Goal: Task Accomplishment & Management: Manage account settings

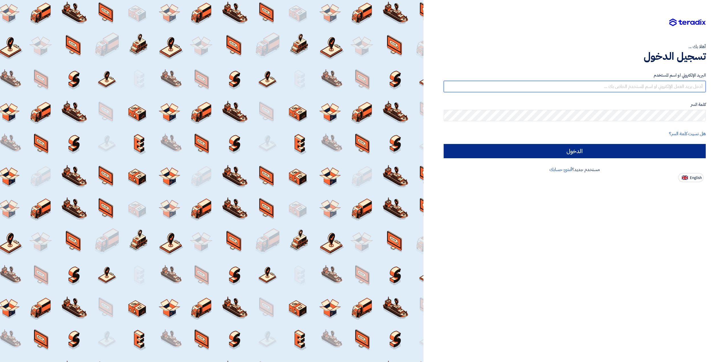
type input "[EMAIL_ADDRESS][DOMAIN_NAME]"
click at [597, 151] on input "الدخول" at bounding box center [575, 151] width 262 height 14
type input "Sign in"
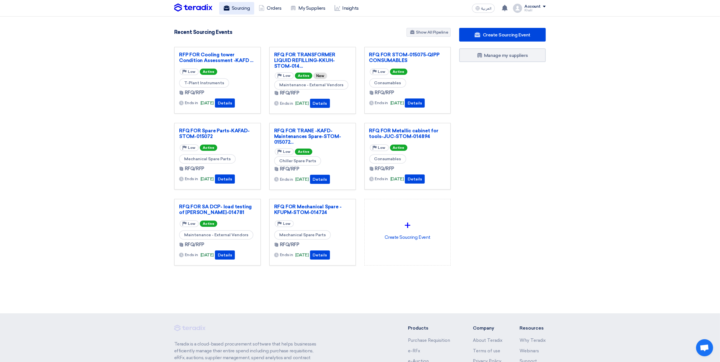
click at [230, 5] on link "Sourcing" at bounding box center [236, 8] width 35 height 13
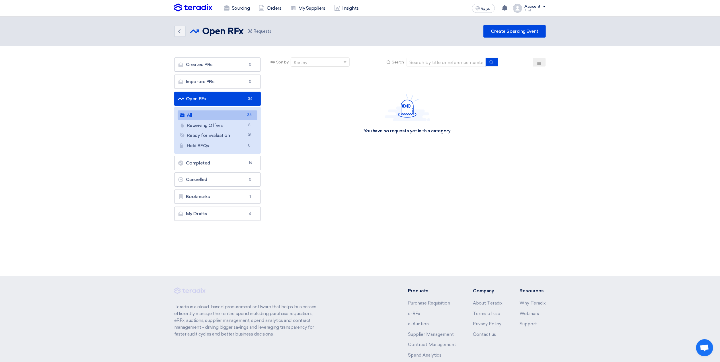
click at [241, 101] on link "Open RFx Open RFx 36" at bounding box center [217, 99] width 87 height 14
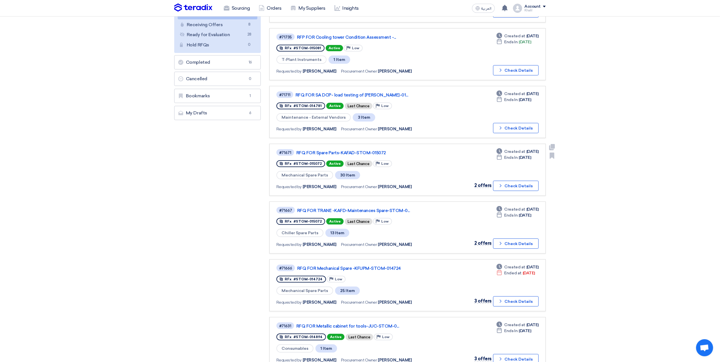
scroll to position [114, 0]
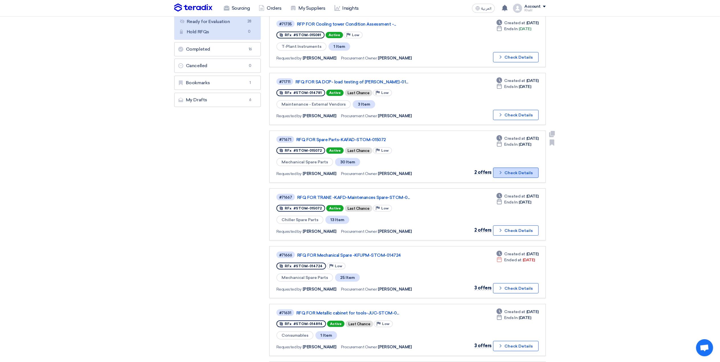
click at [503, 171] on icon "Check details" at bounding box center [500, 172] width 5 height 5
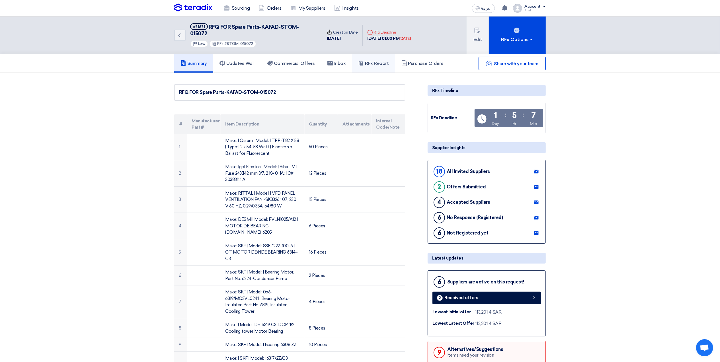
click at [371, 61] on h5 "RFx Report" at bounding box center [373, 64] width 30 height 6
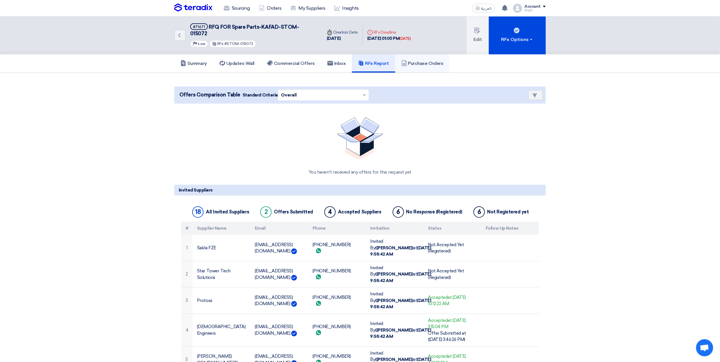
click at [424, 61] on h5 "Purchase Orders" at bounding box center [422, 64] width 42 height 6
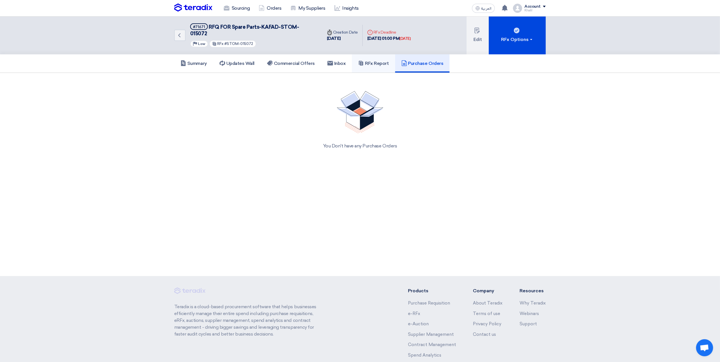
click at [379, 61] on h5 "RFx Report" at bounding box center [373, 64] width 30 height 6
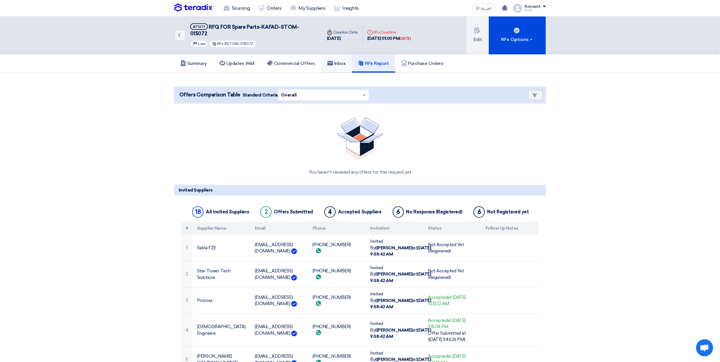
click at [333, 61] on use at bounding box center [330, 63] width 6 height 5
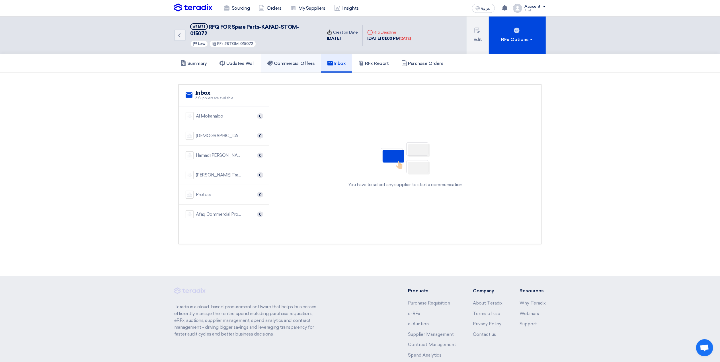
click at [301, 61] on h5 "Commercial Offers" at bounding box center [291, 64] width 48 height 6
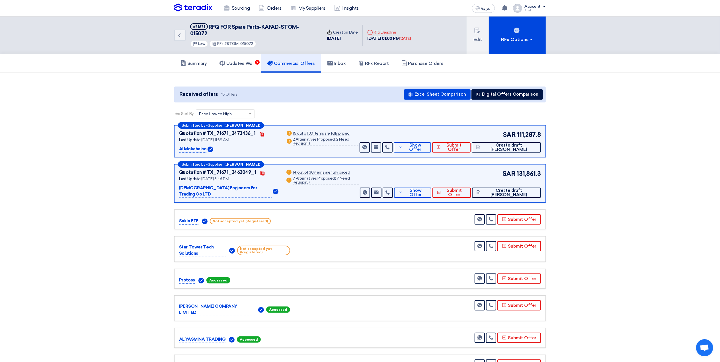
click at [269, 25] on span "RFQ FOR Spare Parts-KAFAD-STOM-015072" at bounding box center [244, 30] width 109 height 13
copy div "RFQ FOR Spare Parts-KAFAD-STOM-015072"
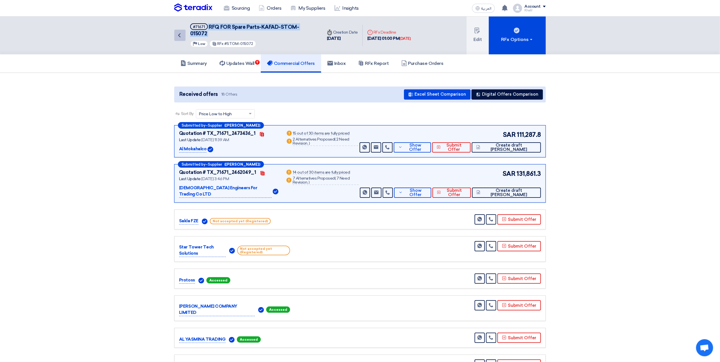
click at [179, 33] on use at bounding box center [179, 35] width 2 height 4
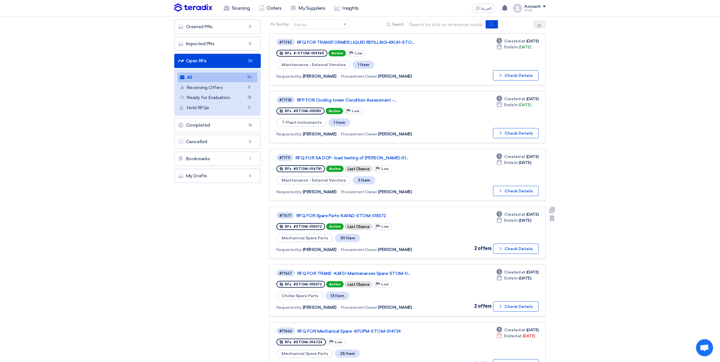
scroll to position [76, 0]
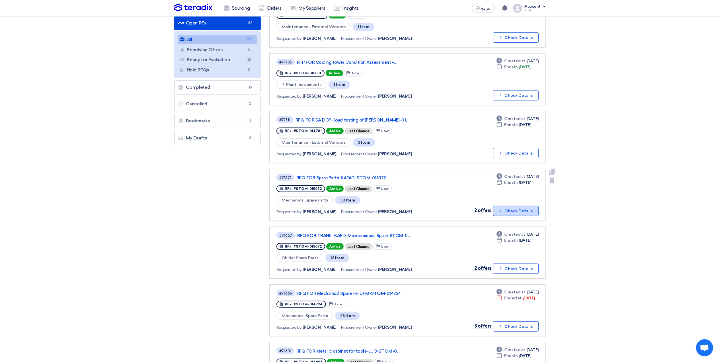
click at [505, 208] on button "Check details Check Details" at bounding box center [516, 211] width 46 height 10
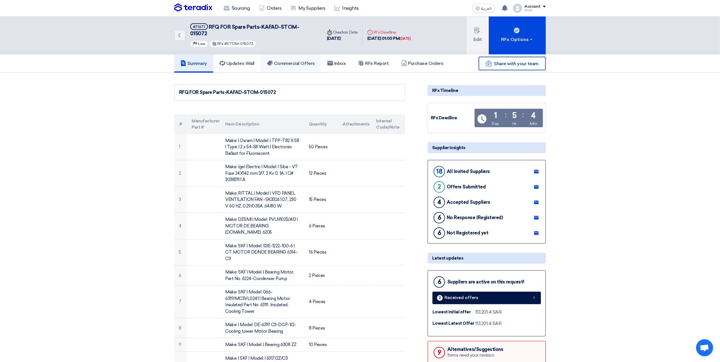
click at [296, 61] on h5 "Commercial Offers" at bounding box center [291, 64] width 48 height 6
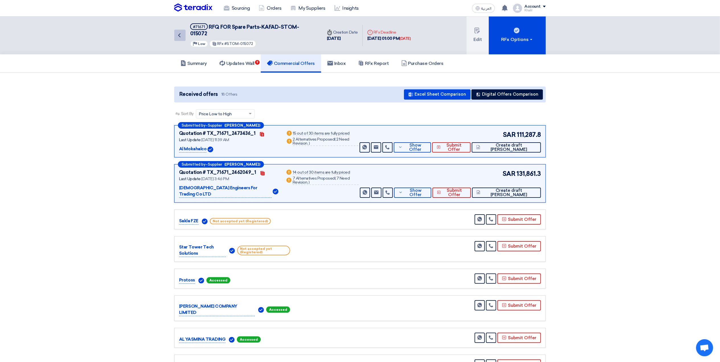
click at [179, 32] on icon "Back" at bounding box center [179, 35] width 7 height 7
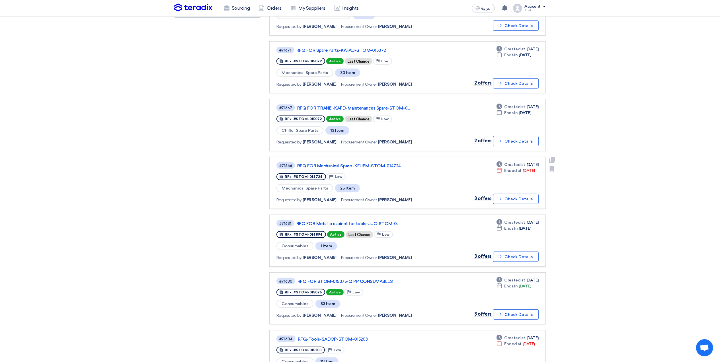
scroll to position [228, 0]
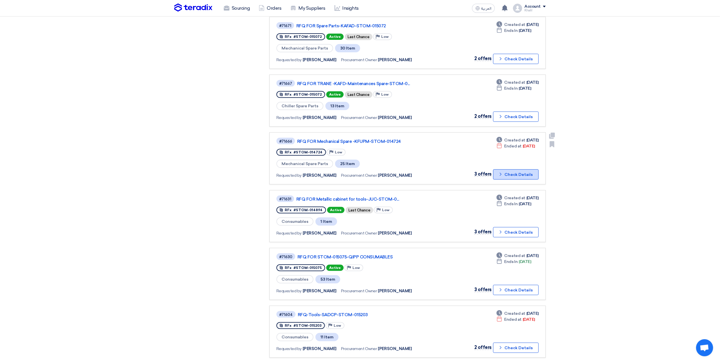
click at [501, 172] on icon "Check details" at bounding box center [500, 174] width 5 height 5
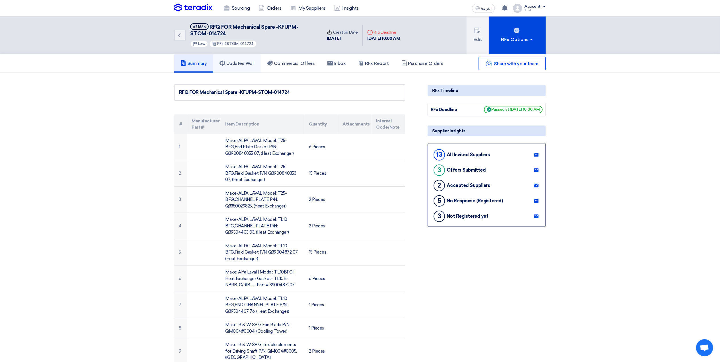
click at [252, 61] on h5 "Updates Wall" at bounding box center [237, 64] width 35 height 6
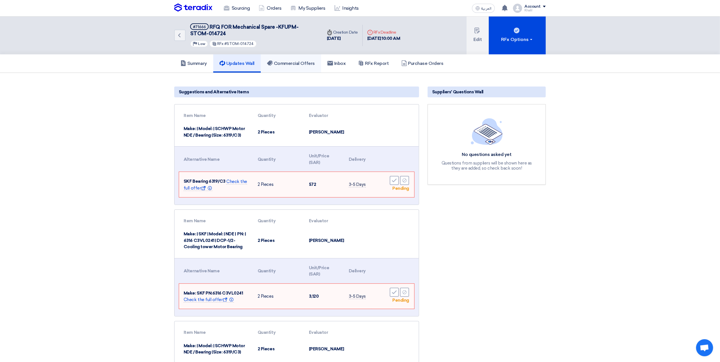
click at [283, 62] on h5 "Commercial Offers" at bounding box center [291, 64] width 48 height 6
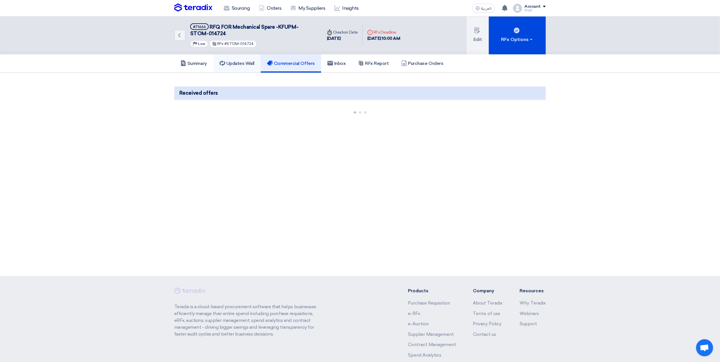
click at [248, 63] on h5 "Updates Wall" at bounding box center [237, 64] width 35 height 6
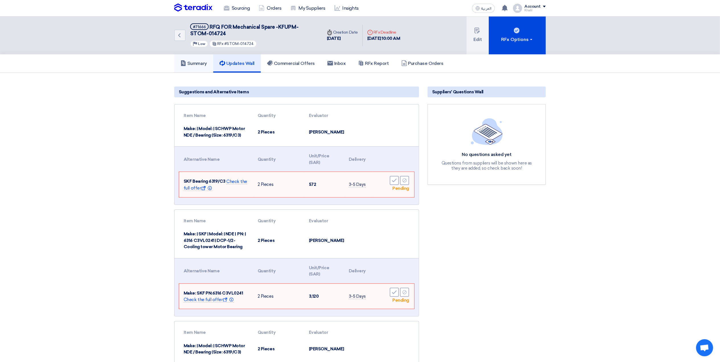
click at [200, 62] on h5 "Summary" at bounding box center [194, 64] width 26 height 6
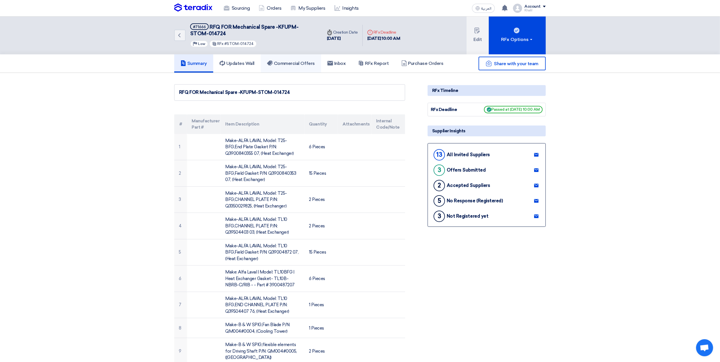
click at [280, 60] on link "Commercial Offers" at bounding box center [291, 63] width 60 height 18
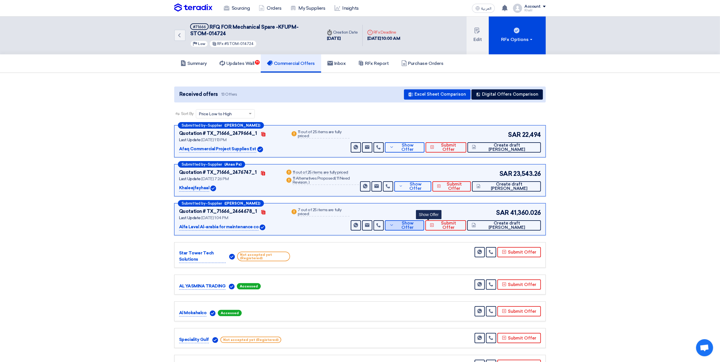
click at [420, 228] on span "Show Offer" at bounding box center [408, 225] width 24 height 9
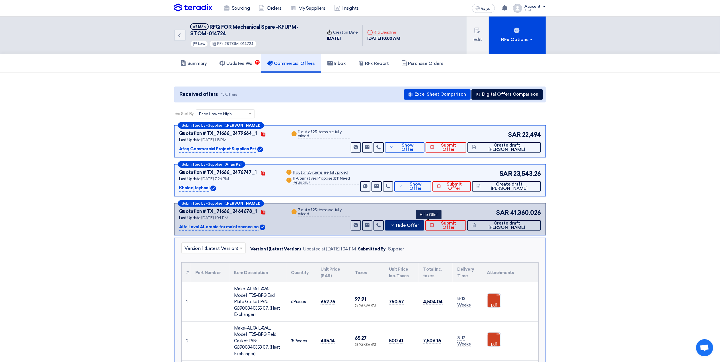
click at [416, 228] on button "Hide Offer" at bounding box center [404, 225] width 39 height 10
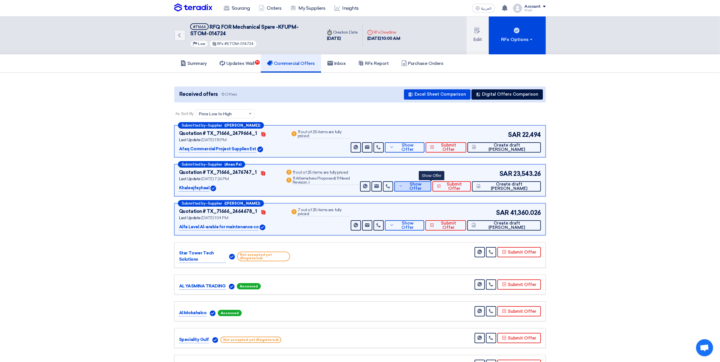
click at [427, 188] on span "Show Offer" at bounding box center [415, 186] width 22 height 9
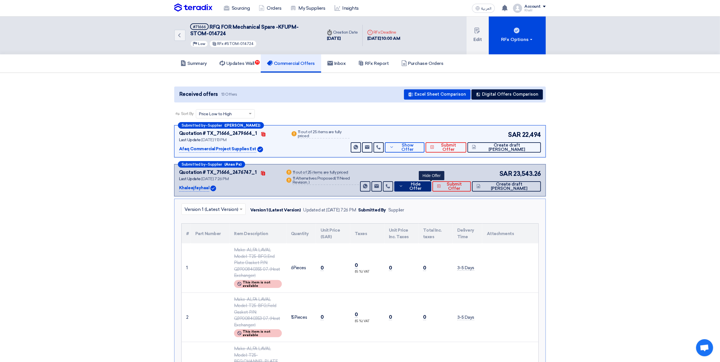
click at [402, 186] on use at bounding box center [401, 186] width 3 height 1
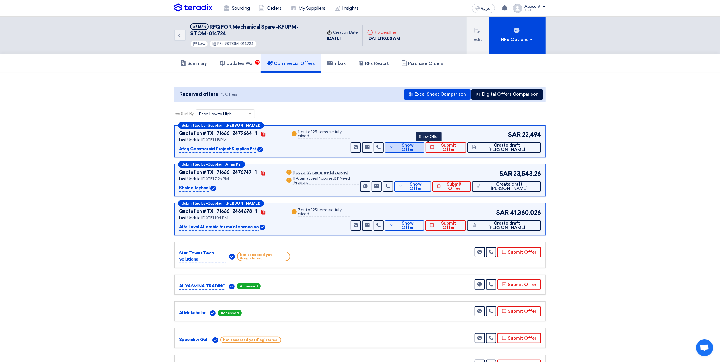
click at [417, 149] on button "Show Offer" at bounding box center [404, 147] width 39 height 10
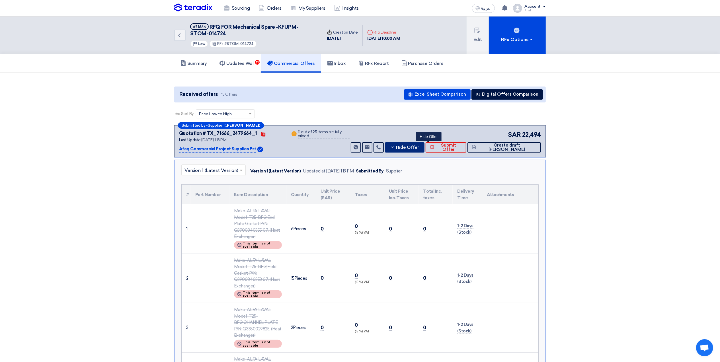
click at [415, 149] on button "Hide Offer" at bounding box center [404, 147] width 39 height 10
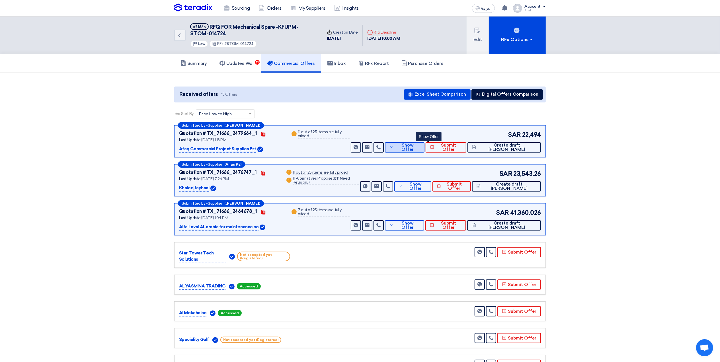
click at [420, 148] on span "Show Offer" at bounding box center [408, 147] width 24 height 9
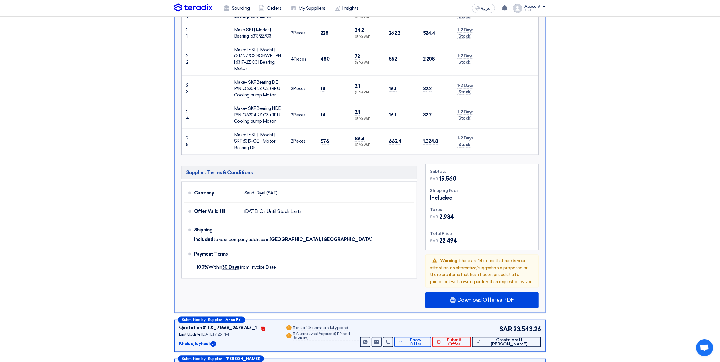
scroll to position [1101, 0]
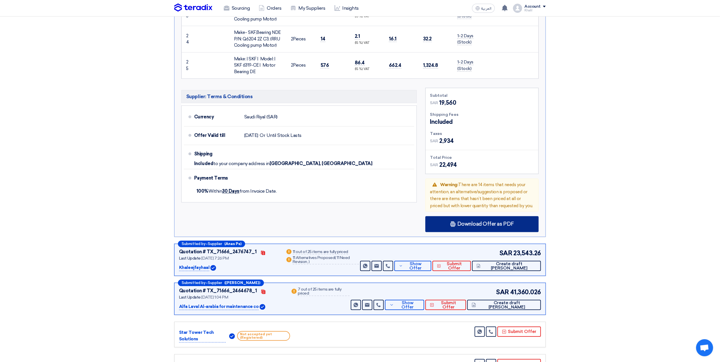
click at [483, 222] on span "Download Offer as PDF" at bounding box center [485, 224] width 57 height 5
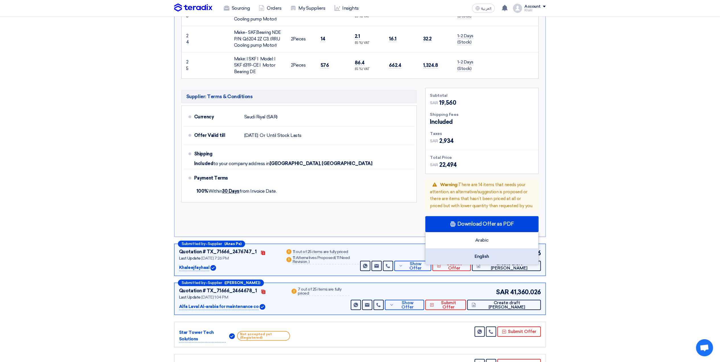
click at [486, 249] on div "English" at bounding box center [482, 257] width 113 height 16
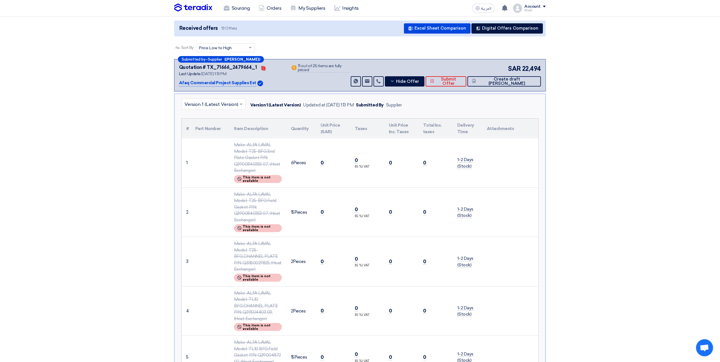
scroll to position [0, 0]
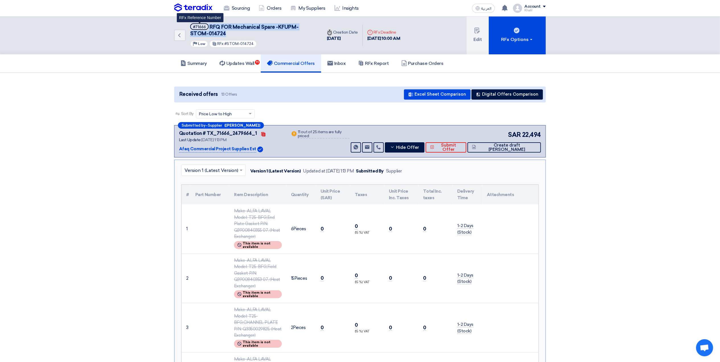
drag, startPoint x: 227, startPoint y: 31, endPoint x: 206, endPoint y: 29, distance: 21.5
click at [206, 29] on h5 "#71666 RFQ FOR Mechanical Spare -KFUPM-STOM-014724 RFx Reference Number" at bounding box center [252, 30] width 125 height 14
copy h5 "RFQ FOR Mechanical Spare -KFUPM-STOM-014724"
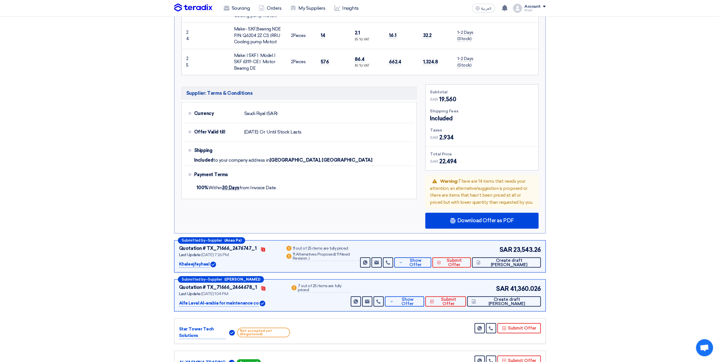
scroll to position [1215, 0]
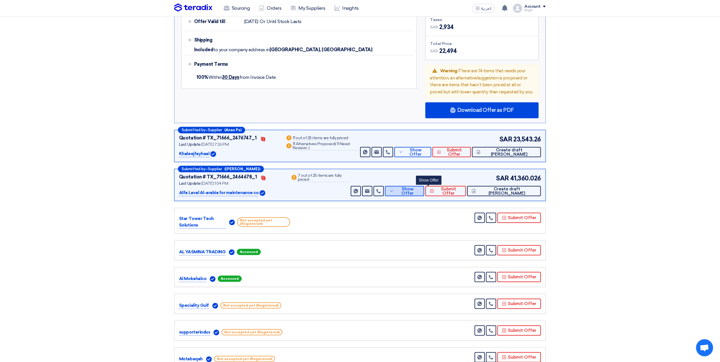
click at [420, 187] on span "Show Offer" at bounding box center [408, 191] width 24 height 9
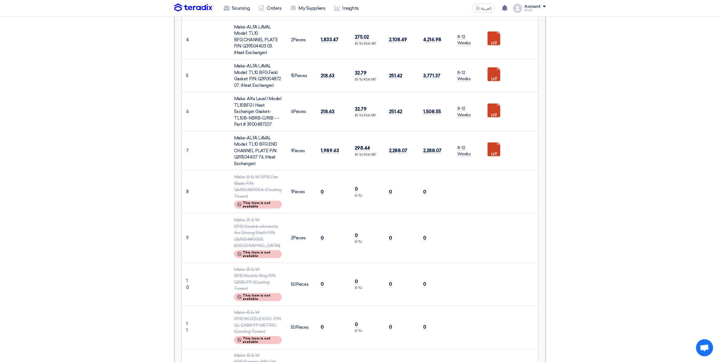
scroll to position [114, 0]
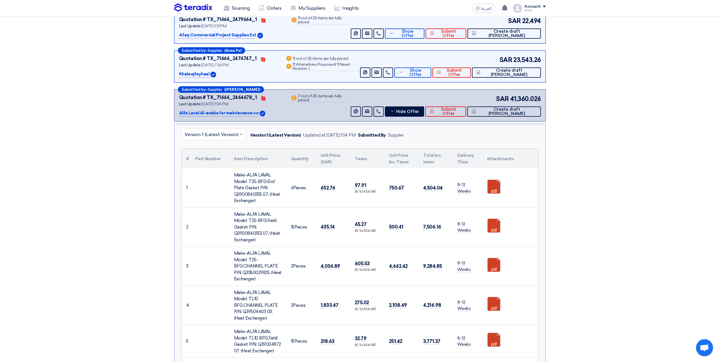
click at [495, 188] on link at bounding box center [510, 197] width 46 height 34
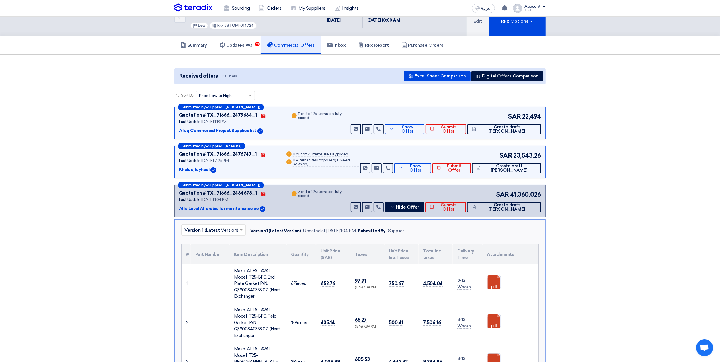
scroll to position [0, 0]
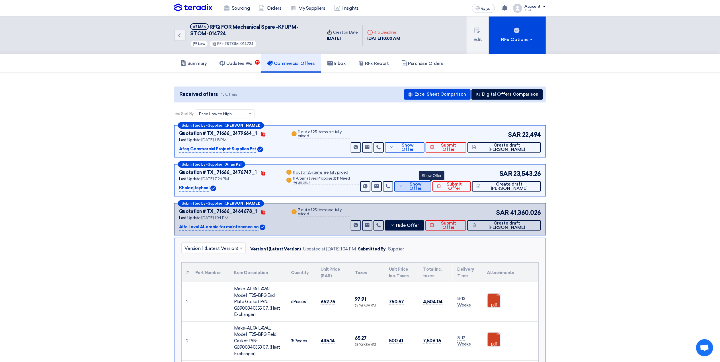
click at [403, 186] on icon at bounding box center [401, 186] width 4 height 5
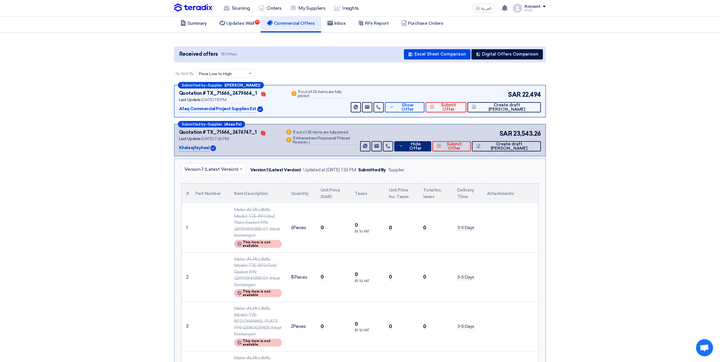
scroll to position [38, 0]
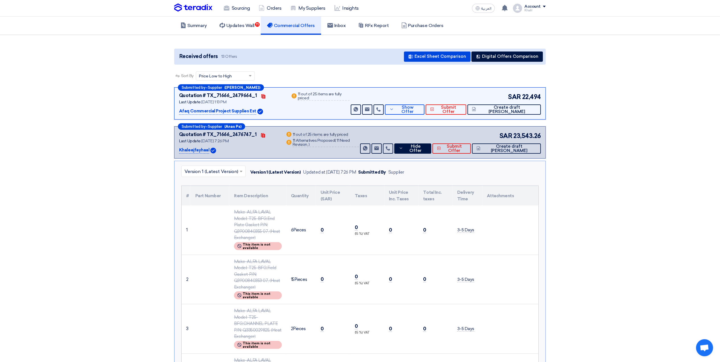
click at [191, 150] on p "Khaleejfayhaal" at bounding box center [194, 150] width 30 height 7
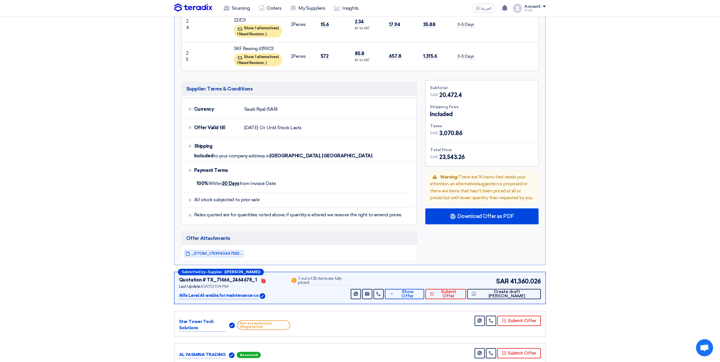
scroll to position [1177, 0]
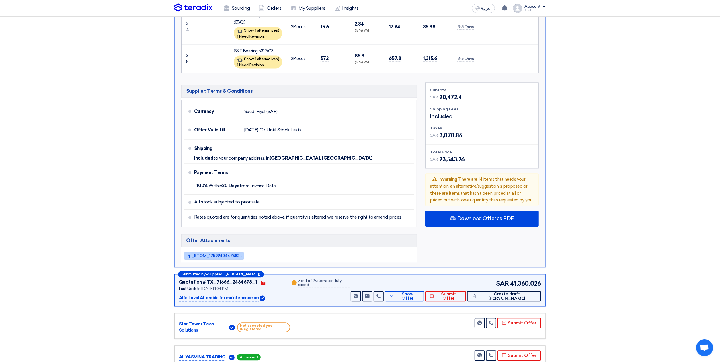
click at [230, 254] on span "_STOM_1759940447582.pdf" at bounding box center [216, 256] width 51 height 4
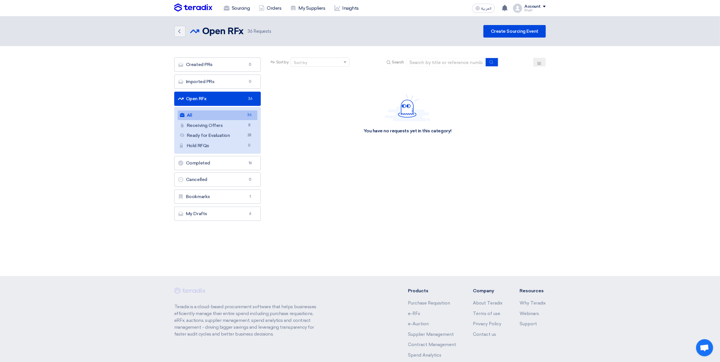
click at [227, 115] on link "All All 36" at bounding box center [218, 115] width 80 height 10
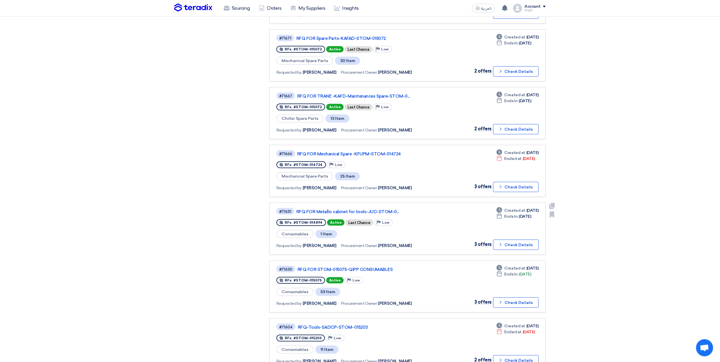
scroll to position [228, 0]
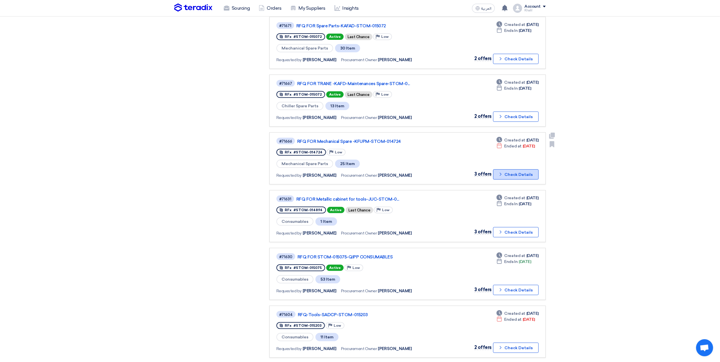
click at [499, 172] on icon "Check details" at bounding box center [500, 174] width 5 height 5
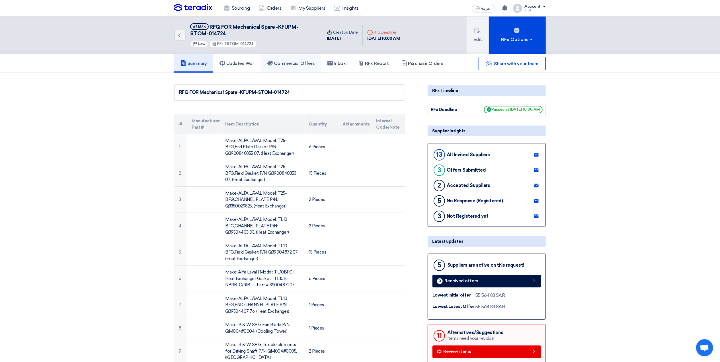
click at [306, 63] on h5 "Commercial Offers" at bounding box center [291, 64] width 48 height 6
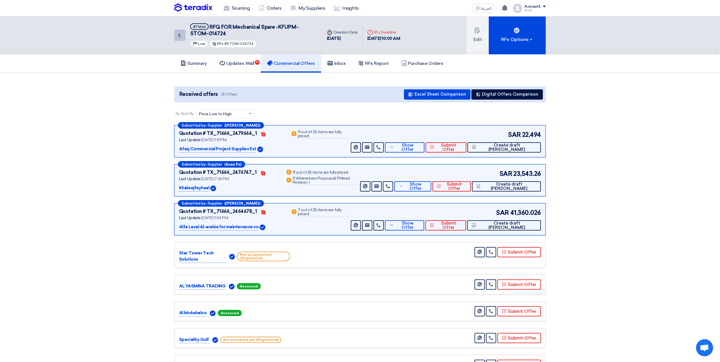
click at [181, 32] on icon "Back" at bounding box center [179, 35] width 7 height 7
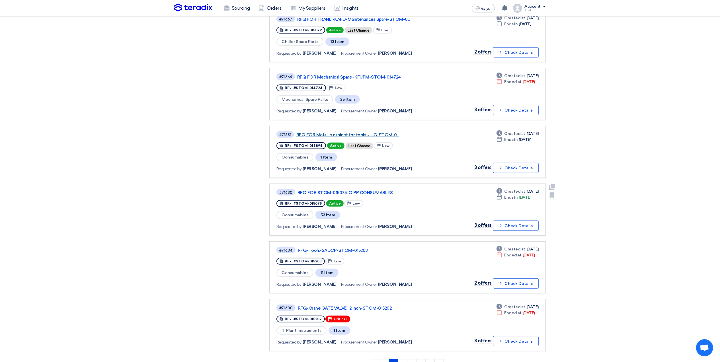
scroll to position [304, 0]
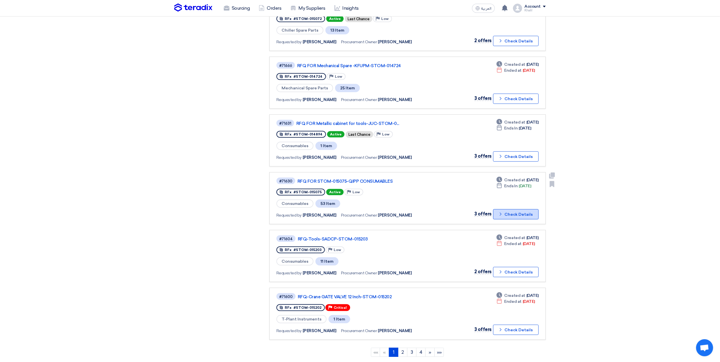
click at [498, 209] on button "Check details Check Details" at bounding box center [516, 214] width 46 height 10
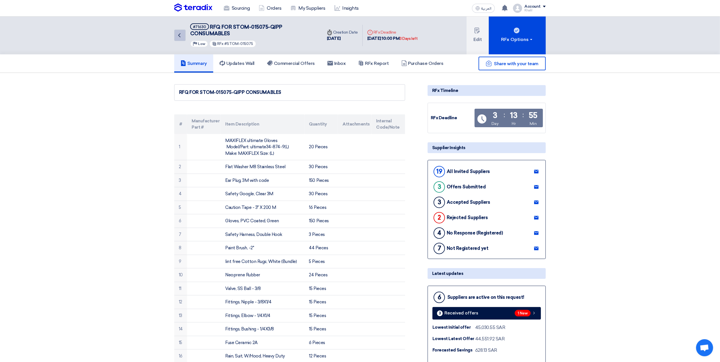
click at [179, 32] on icon "Back" at bounding box center [179, 35] width 7 height 7
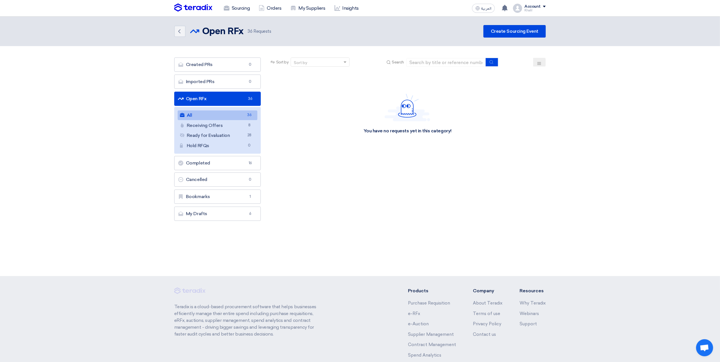
click at [230, 112] on link "All All 36" at bounding box center [218, 115] width 80 height 10
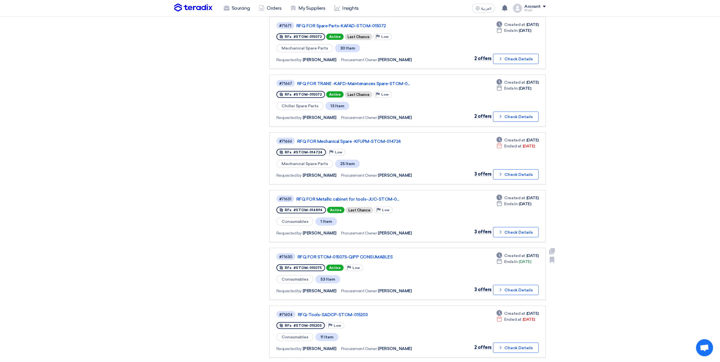
scroll to position [432, 0]
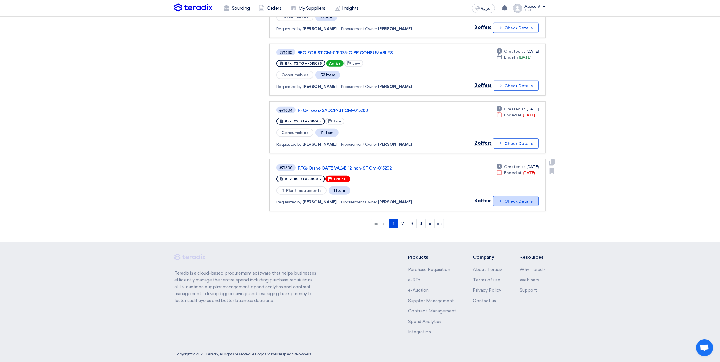
click at [508, 196] on button "Check details Check Details" at bounding box center [516, 201] width 46 height 10
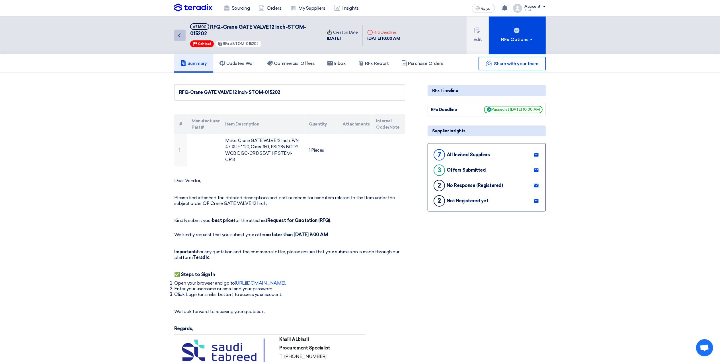
click at [179, 32] on icon "Back" at bounding box center [179, 35] width 7 height 7
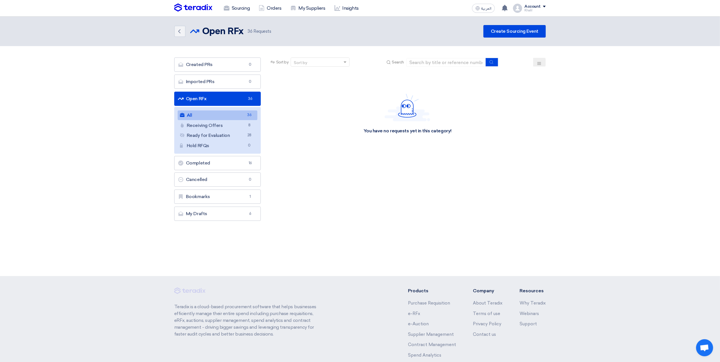
click at [226, 101] on link "Open RFx Open RFx 36" at bounding box center [217, 99] width 87 height 14
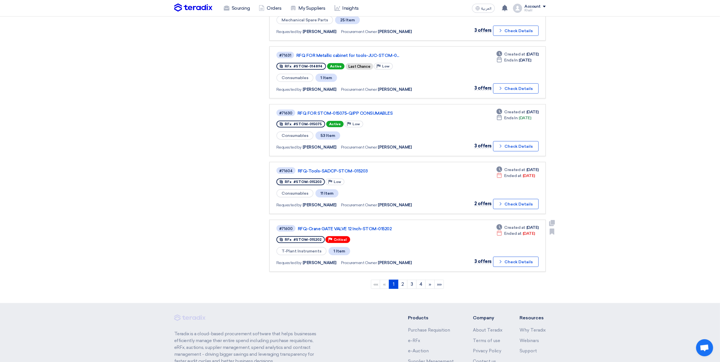
scroll to position [432, 0]
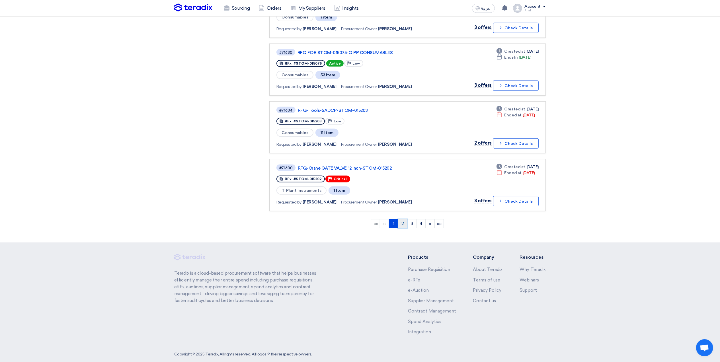
click at [404, 219] on link "2" at bounding box center [402, 223] width 9 height 9
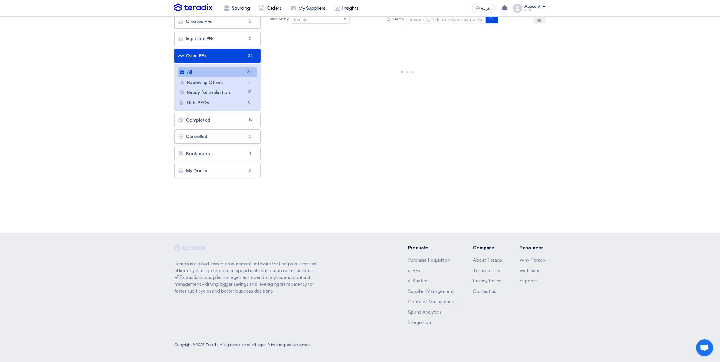
scroll to position [0, 0]
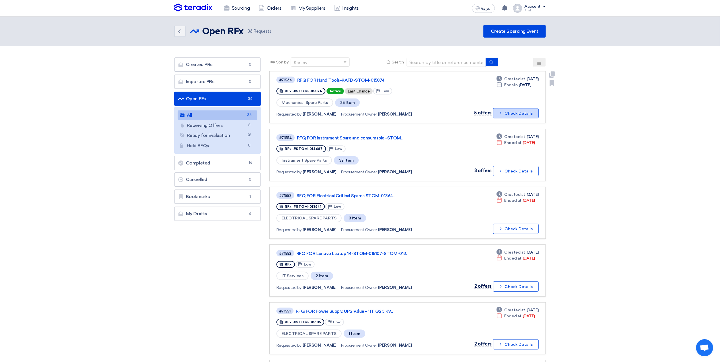
click at [501, 113] on icon "Check details" at bounding box center [500, 112] width 5 height 5
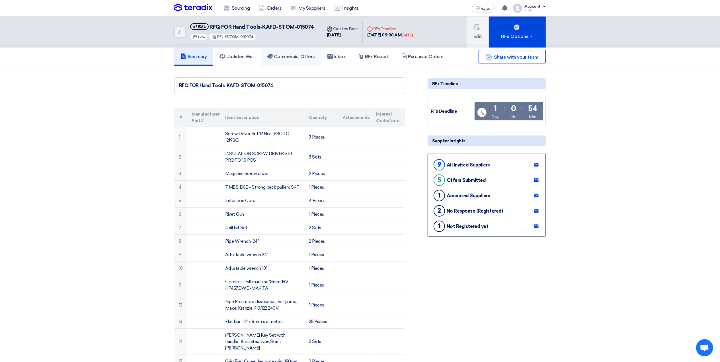
click at [307, 58] on h5 "Commercial Offers" at bounding box center [291, 57] width 48 height 6
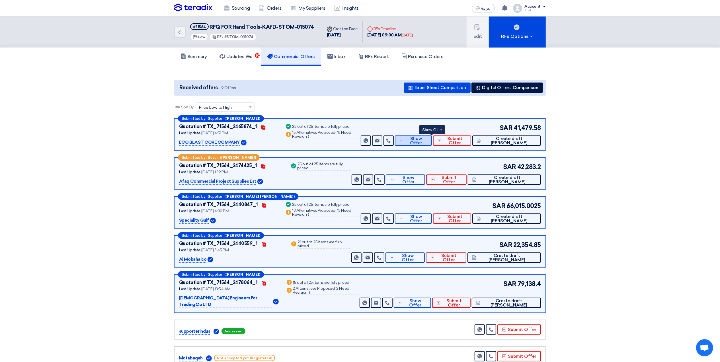
click at [428, 138] on span "Show Offer" at bounding box center [416, 141] width 22 height 9
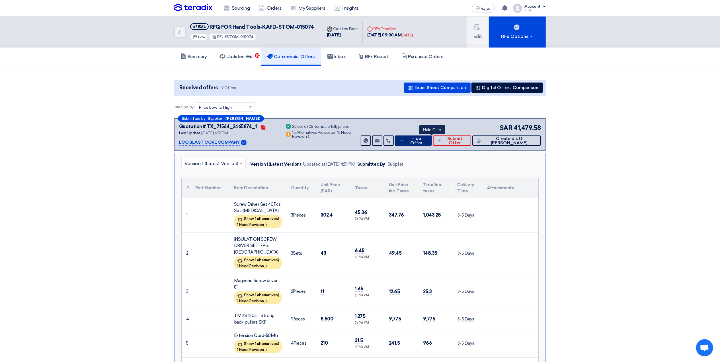
click at [425, 139] on span "Hide Offer" at bounding box center [416, 141] width 22 height 9
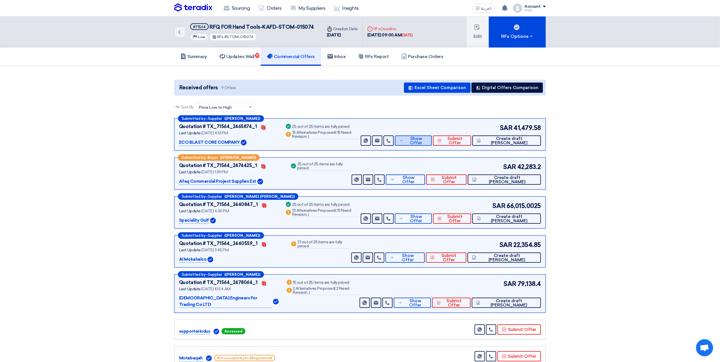
scroll to position [38, 0]
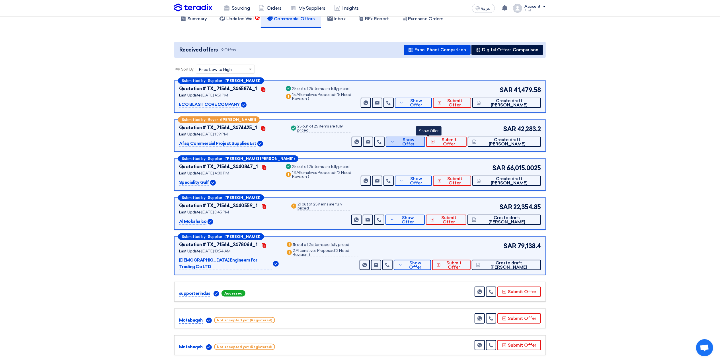
click at [421, 141] on span "Show Offer" at bounding box center [408, 142] width 24 height 9
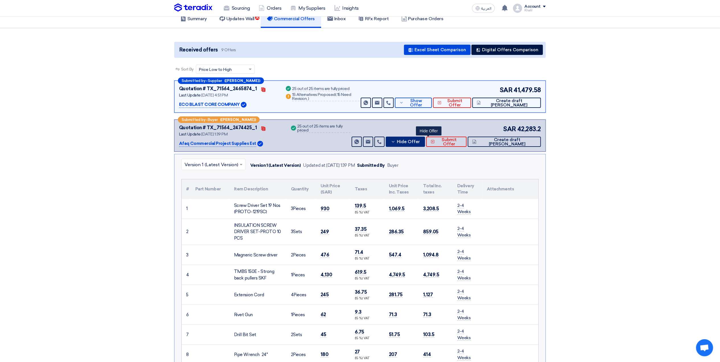
click at [420, 141] on span "Hide Offer" at bounding box center [408, 142] width 23 height 4
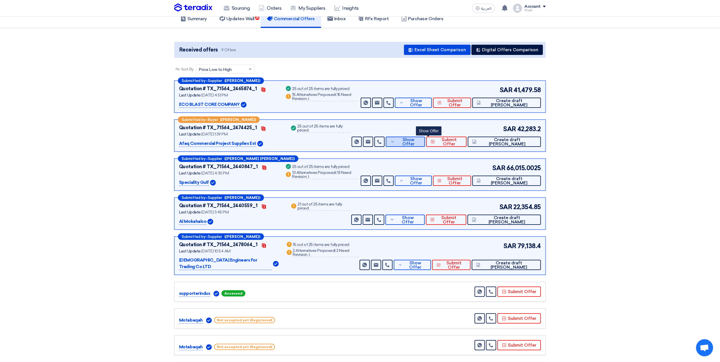
click at [421, 141] on span "Show Offer" at bounding box center [408, 142] width 24 height 9
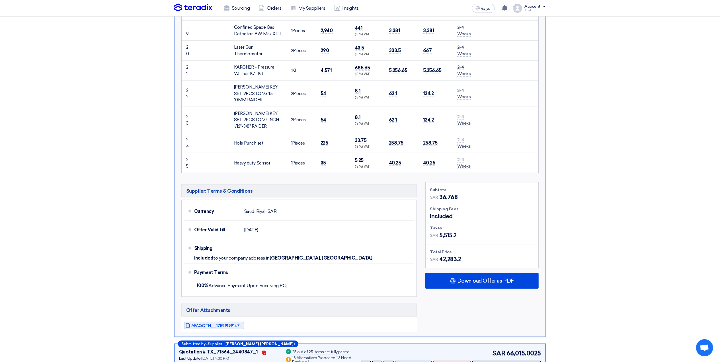
scroll to position [721, 0]
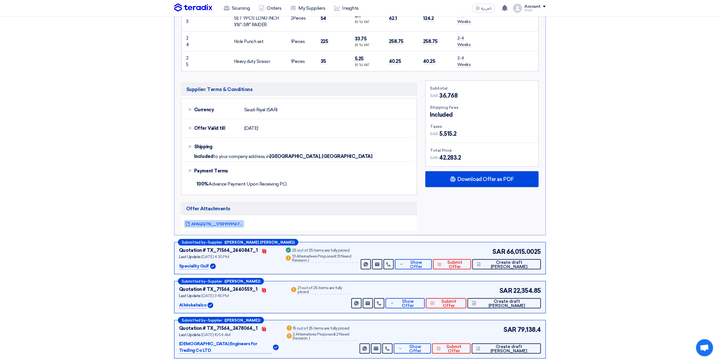
click at [227, 222] on span "AFAQQTN__1759919914778.pdf" at bounding box center [216, 224] width 51 height 4
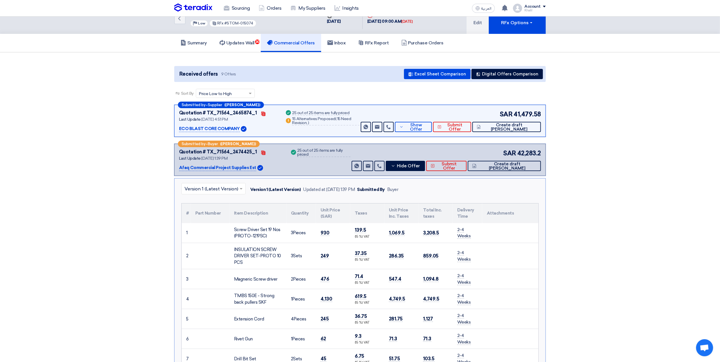
scroll to position [0, 0]
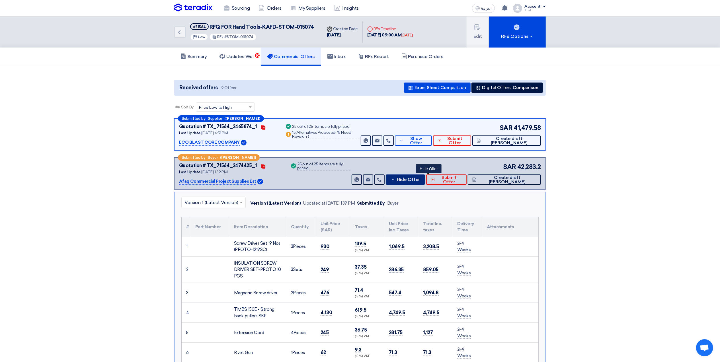
click at [420, 179] on span "Hide Offer" at bounding box center [408, 180] width 23 height 4
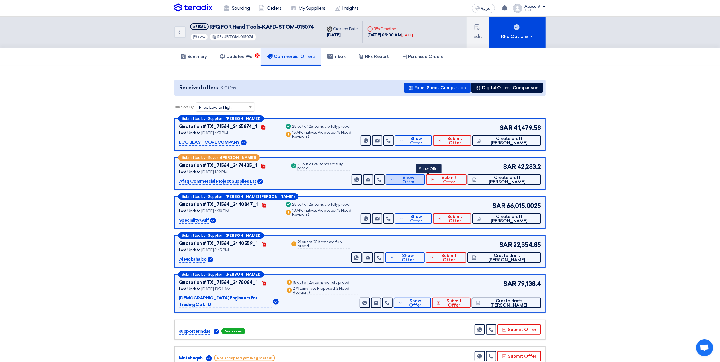
click at [425, 183] on button "Show Offer" at bounding box center [405, 180] width 39 height 10
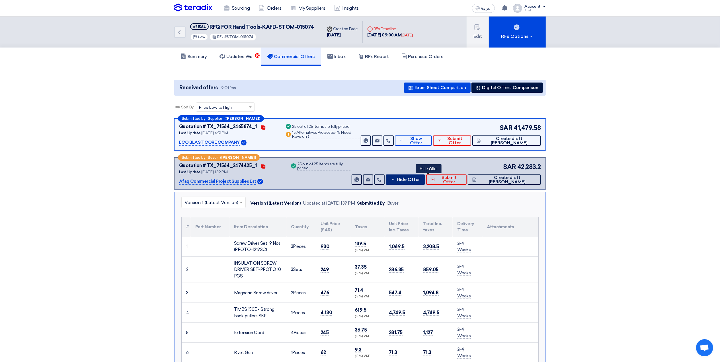
click at [420, 181] on span "Hide Offer" at bounding box center [408, 180] width 23 height 4
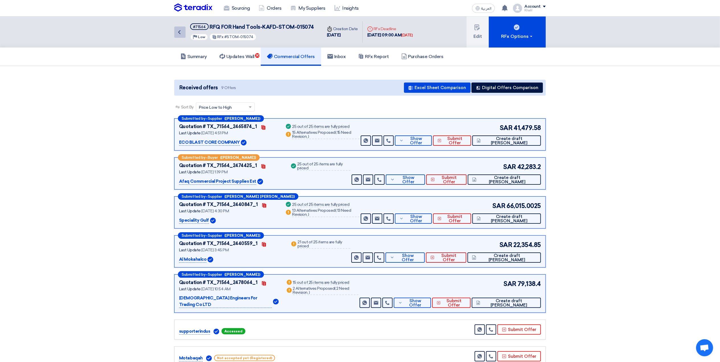
click at [182, 31] on icon "Back" at bounding box center [179, 32] width 7 height 7
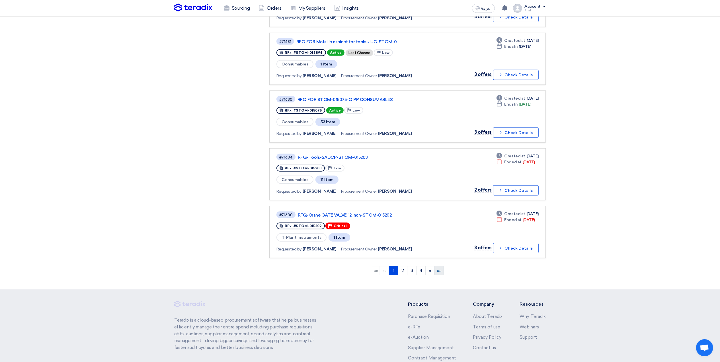
scroll to position [432, 0]
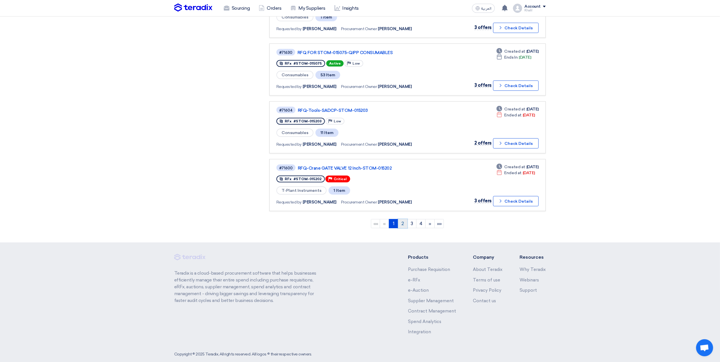
click at [405, 219] on link "2" at bounding box center [402, 223] width 9 height 9
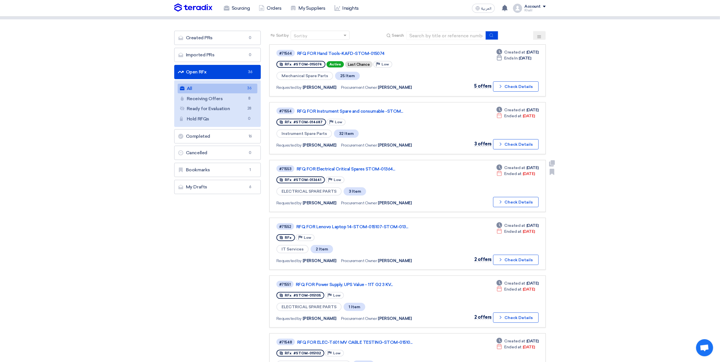
scroll to position [38, 0]
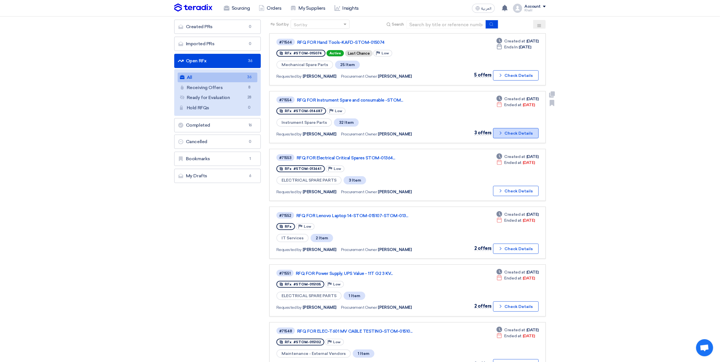
click at [506, 130] on button "Check details Check Details" at bounding box center [516, 133] width 46 height 10
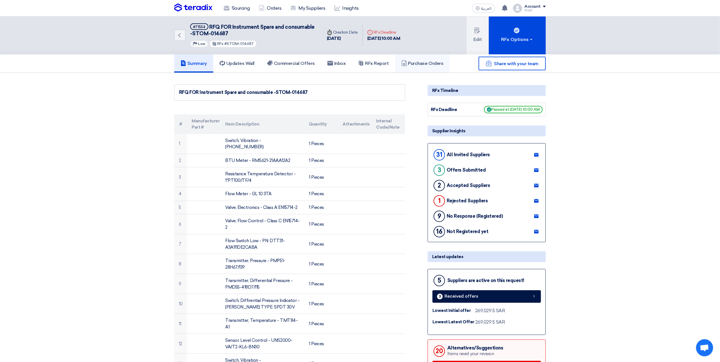
click at [418, 63] on h5 "Purchase Orders" at bounding box center [422, 64] width 42 height 6
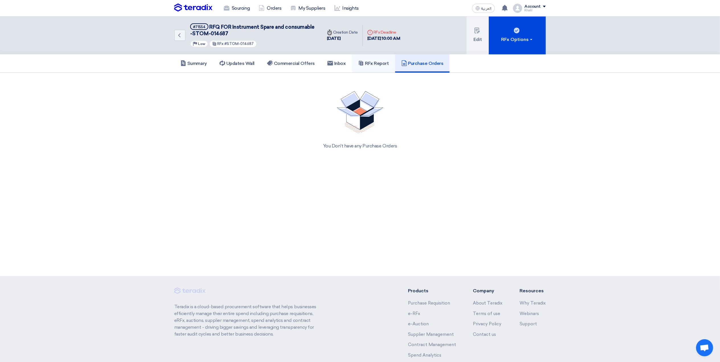
click at [388, 57] on link "RFx Report" at bounding box center [373, 63] width 43 height 18
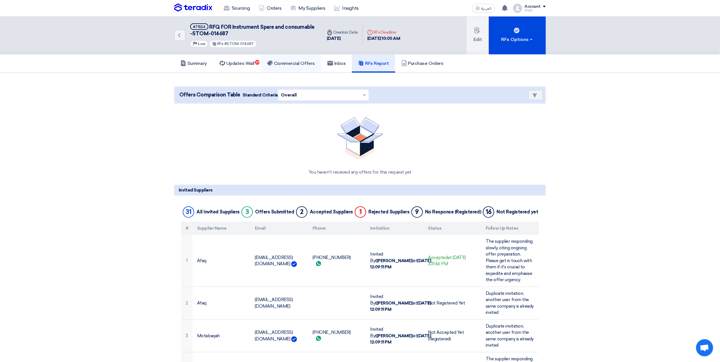
click at [303, 64] on h5 "Commercial Offers" at bounding box center [291, 64] width 48 height 6
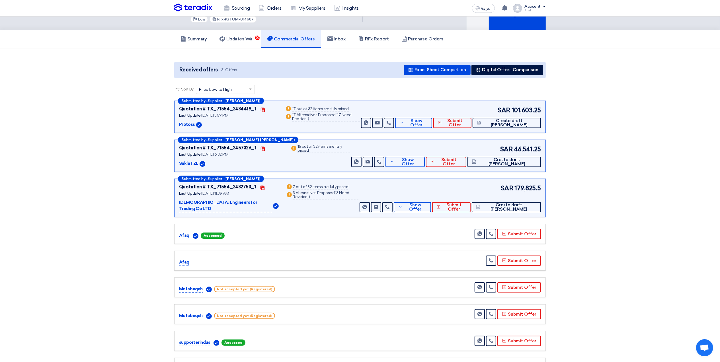
scroll to position [38, 0]
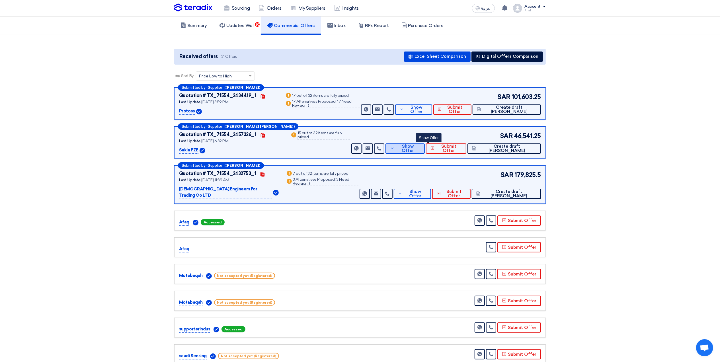
click at [420, 149] on span "Show Offer" at bounding box center [408, 148] width 24 height 9
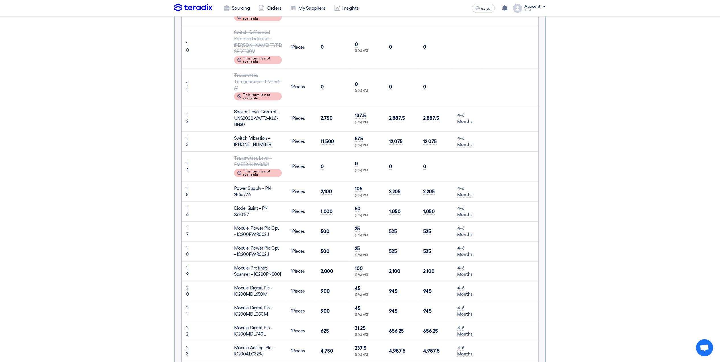
scroll to position [531, 0]
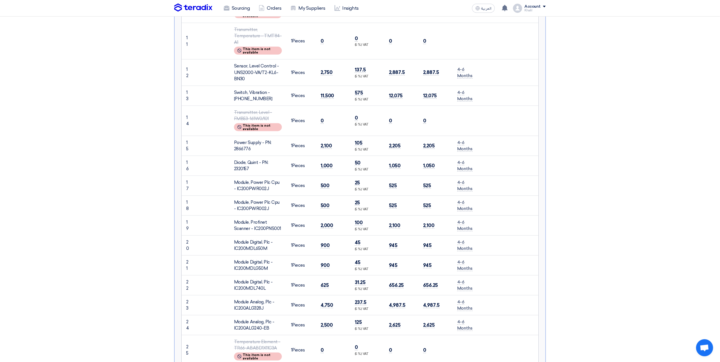
drag, startPoint x: 238, startPoint y: 125, endPoint x: 264, endPoint y: 133, distance: 27.2
click at [264, 136] on td "Power Supply - PN: 2866776" at bounding box center [258, 146] width 57 height 20
copy div "Power Supply - PN: 2866776"
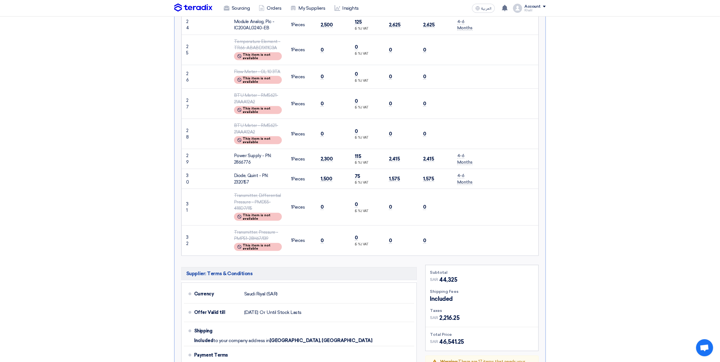
scroll to position [835, 0]
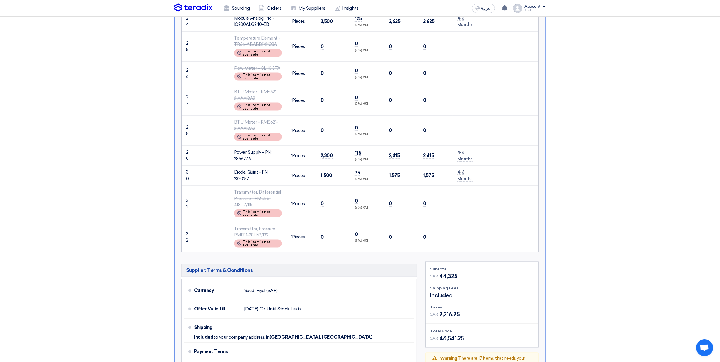
drag, startPoint x: 235, startPoint y: 136, endPoint x: 255, endPoint y: 143, distance: 21.7
click at [255, 149] on div "Power Supply - PN: 2866776" at bounding box center [258, 155] width 48 height 13
copy div "Power Supply - PN: 2866776"
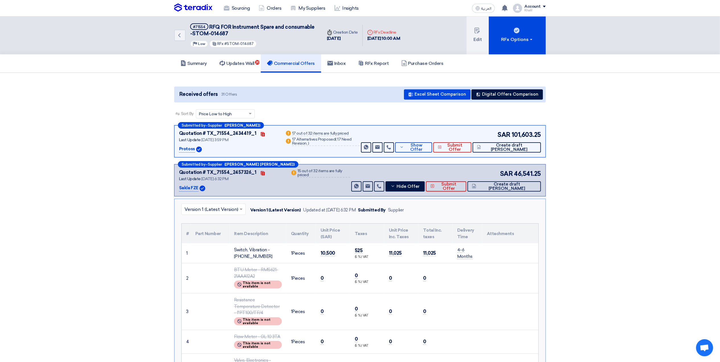
scroll to position [38, 0]
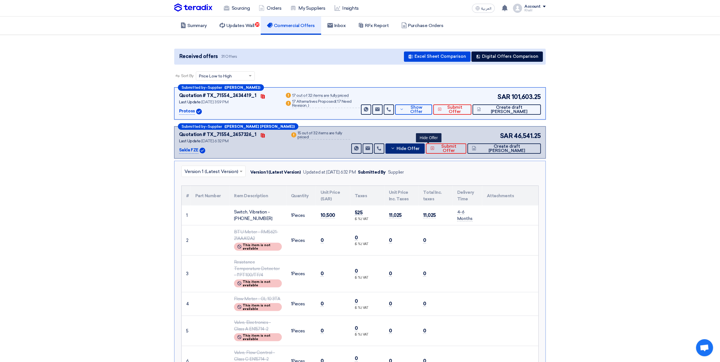
click at [395, 148] on icon at bounding box center [393, 148] width 5 height 5
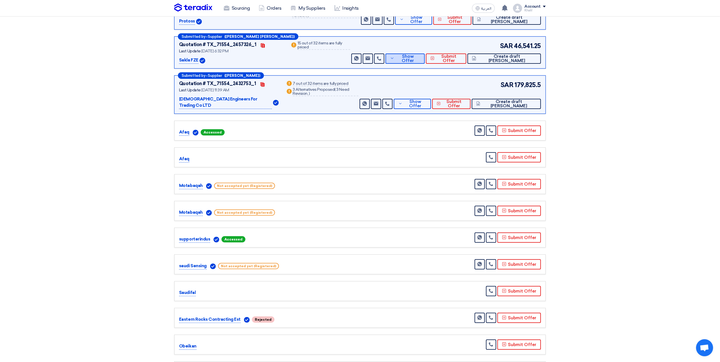
scroll to position [0, 0]
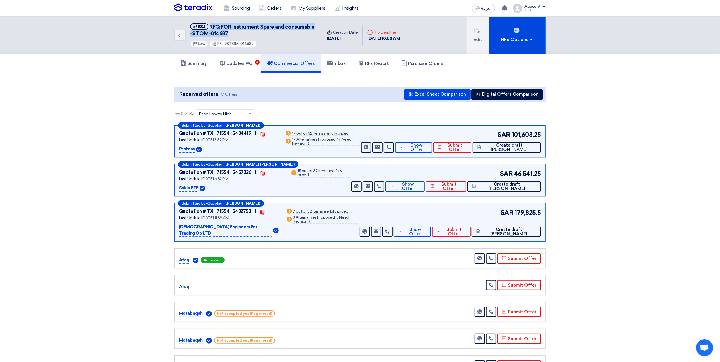
drag, startPoint x: 238, startPoint y: 30, endPoint x: 209, endPoint y: 27, distance: 29.5
click at [209, 27] on h5 "#71554 RFQ FOR Instrument Spare and consumable -STOM-014687" at bounding box center [252, 30] width 125 height 14
copy span "RFQ FOR Instrument Spare and consumable -STOM-014687"
click at [479, 40] on button "Edit" at bounding box center [478, 36] width 22 height 38
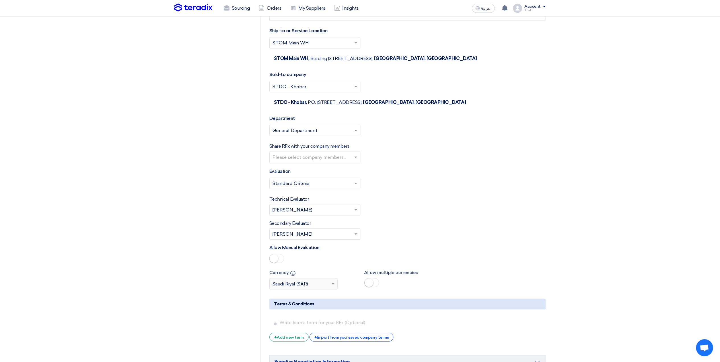
scroll to position [1481, 0]
click at [358, 187] on span at bounding box center [356, 183] width 7 height 7
click at [392, 216] on div "Technical Evaluator Please Select RFx evaluator... × [PERSON_NAME] ×" at bounding box center [407, 206] width 276 height 20
click at [356, 214] on span at bounding box center [356, 210] width 7 height 7
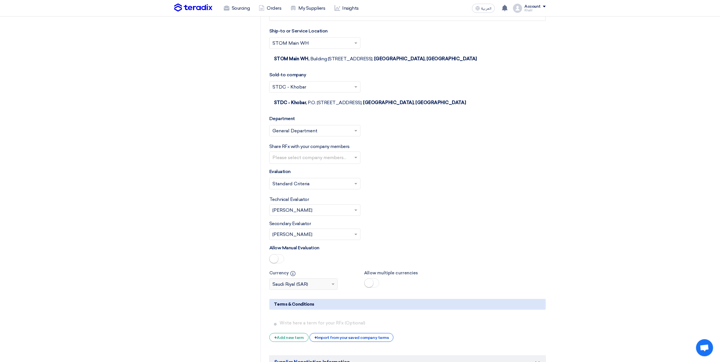
click at [356, 214] on span at bounding box center [356, 210] width 7 height 7
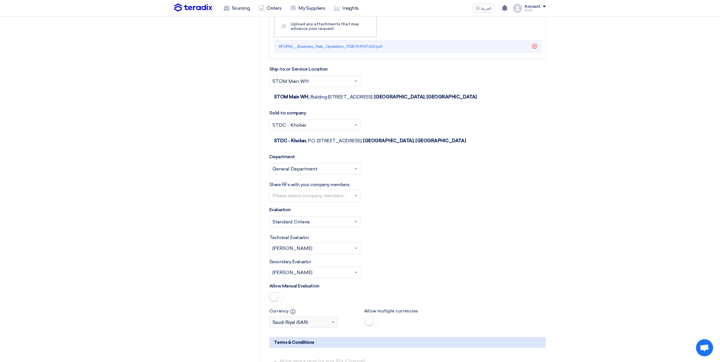
click at [354, 201] on input "text" at bounding box center [316, 196] width 86 height 9
click at [324, 239] on span "[PERSON_NAME] hajimalang" at bounding box center [305, 236] width 64 height 5
click at [434, 232] on div "Select Evaluation... × Standard Criteria ×" at bounding box center [407, 224] width 276 height 16
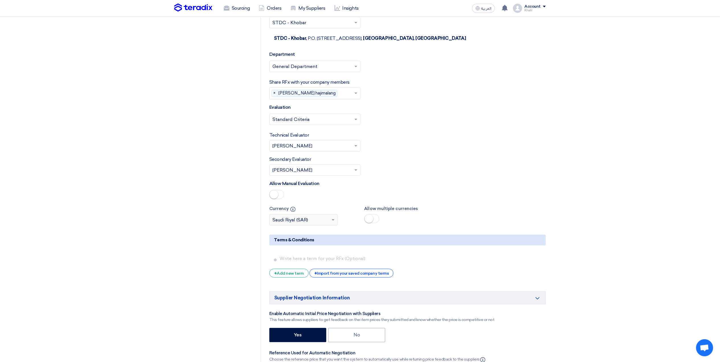
scroll to position [1556, 0]
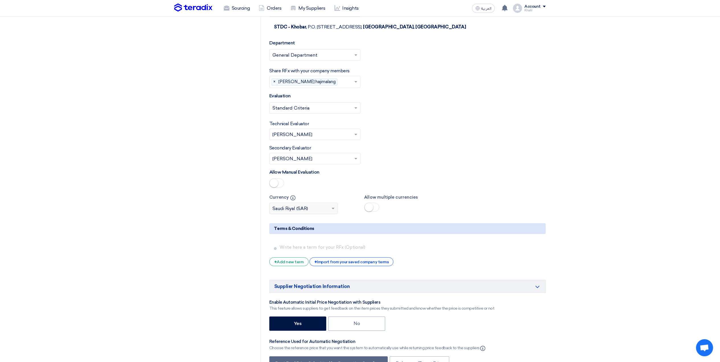
click at [357, 111] on span at bounding box center [356, 108] width 7 height 7
click at [423, 140] on div "Technical Evaluator Please Select RFx evaluator... × [PERSON_NAME] ×" at bounding box center [407, 130] width 276 height 20
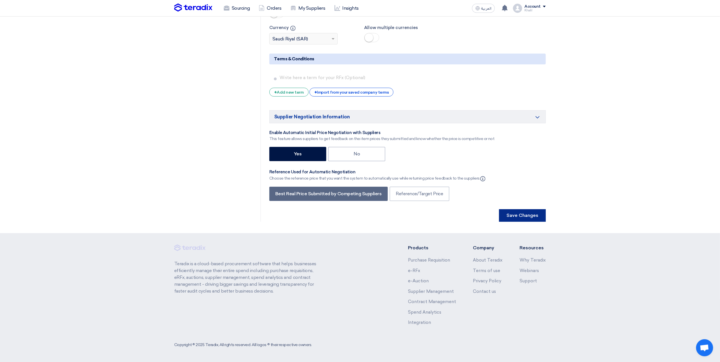
click at [524, 215] on button "Save Changes" at bounding box center [522, 215] width 47 height 13
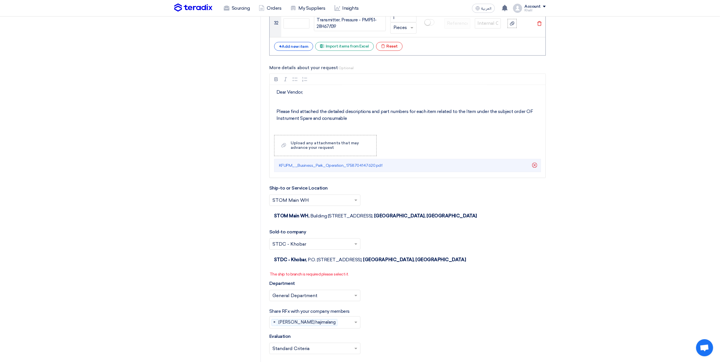
scroll to position [1443, 0]
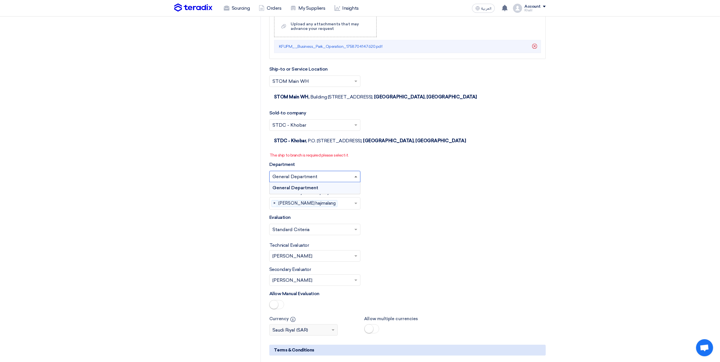
click at [355, 177] on span at bounding box center [356, 176] width 3 height 1
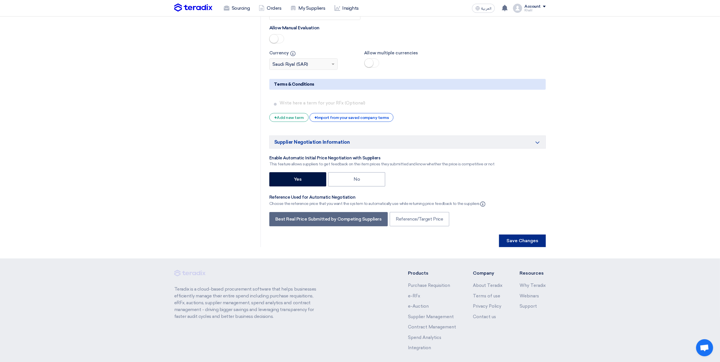
click at [516, 247] on button "Save Changes" at bounding box center [522, 241] width 47 height 13
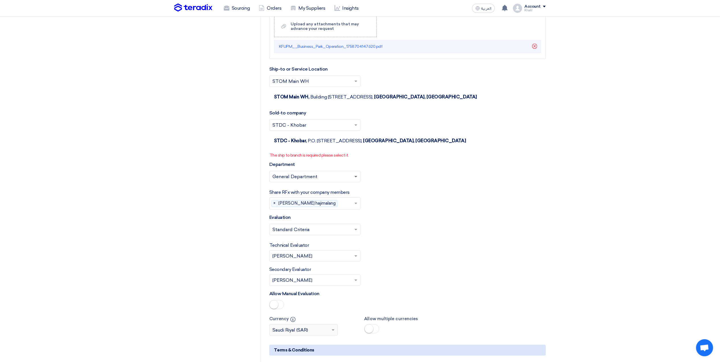
click at [356, 178] on span at bounding box center [356, 177] width 3 height 2
click at [350, 191] on div "General Department" at bounding box center [315, 187] width 91 height 11
click at [405, 187] on div "Please select department... × General Department ×" at bounding box center [407, 179] width 276 height 16
click at [356, 233] on span at bounding box center [356, 229] width 7 height 7
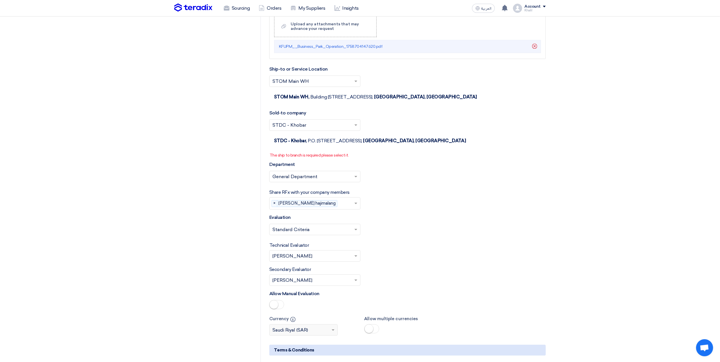
click at [409, 240] on div "Select Evaluation... × Standard Criteria ×" at bounding box center [407, 232] width 276 height 16
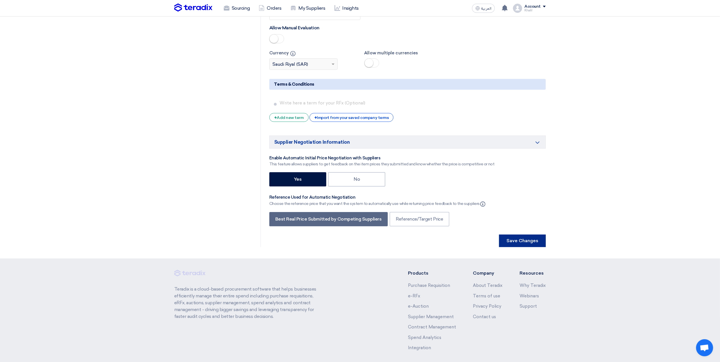
click at [519, 247] on button "Save Changes" at bounding box center [522, 241] width 47 height 13
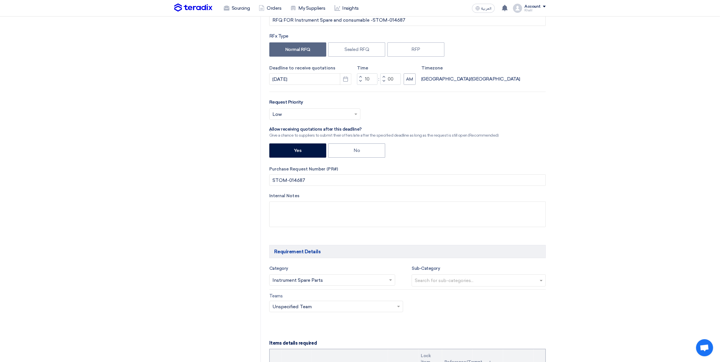
click at [472, 289] on div "Category Search for services... × Instrument Spare Parts × Sub-Category Search …" at bounding box center [407, 277] width 276 height 25
click at [472, 285] on input "text" at bounding box center [479, 280] width 129 height 9
click at [540, 282] on input "text" at bounding box center [479, 280] width 129 height 9
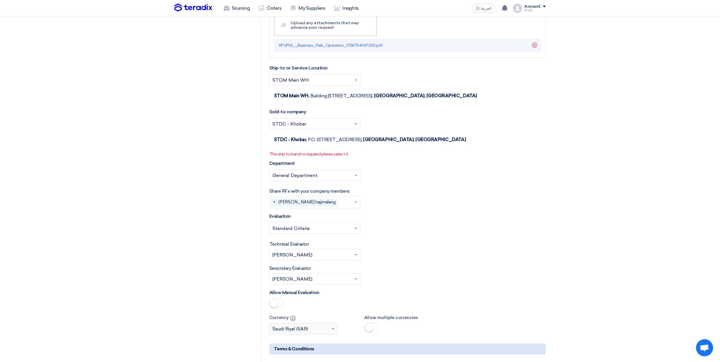
scroll to position [1452, 0]
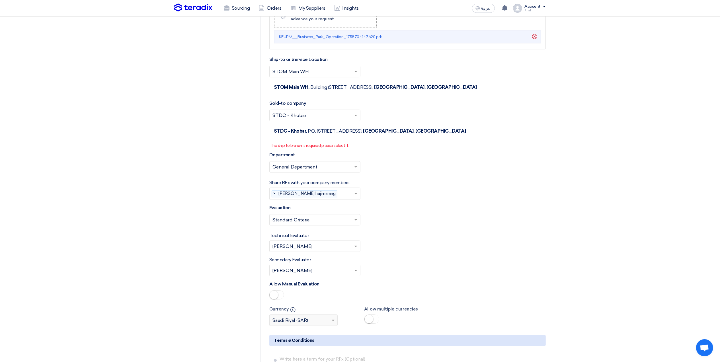
click at [358, 223] on span at bounding box center [356, 219] width 7 height 7
click at [423, 241] on div "Technical Evaluator Please Select RFx evaluator... × [PERSON_NAME] ×" at bounding box center [407, 242] width 276 height 20
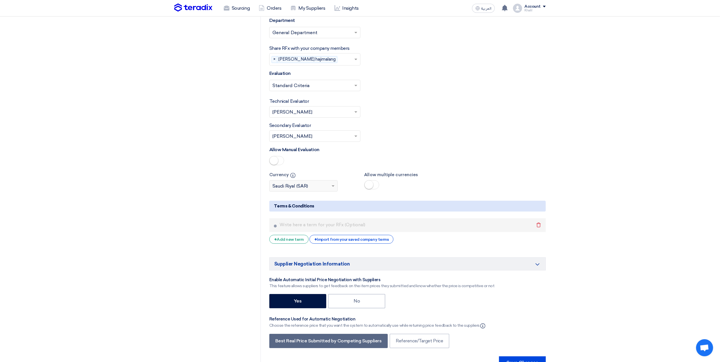
scroll to position [1604, 0]
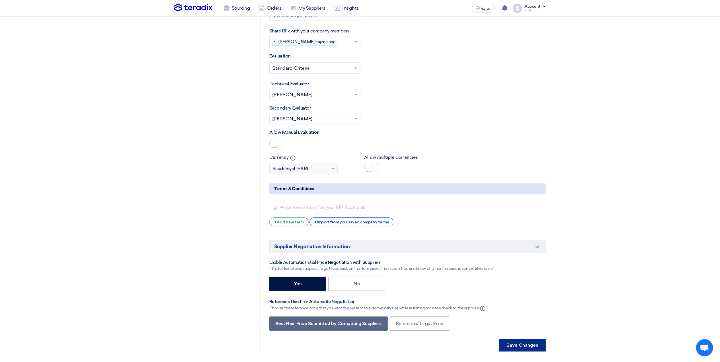
click at [525, 350] on button "Save Changes" at bounding box center [522, 345] width 47 height 13
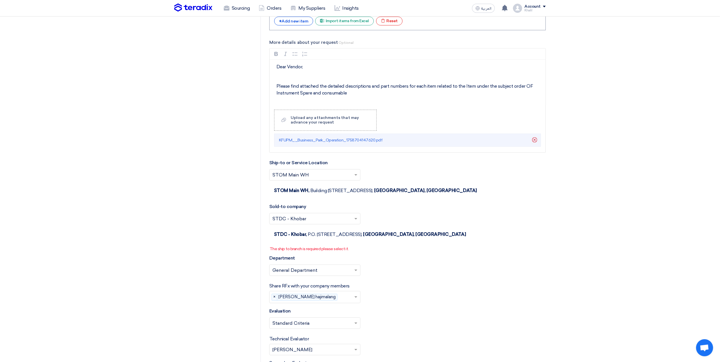
scroll to position [1367, 0]
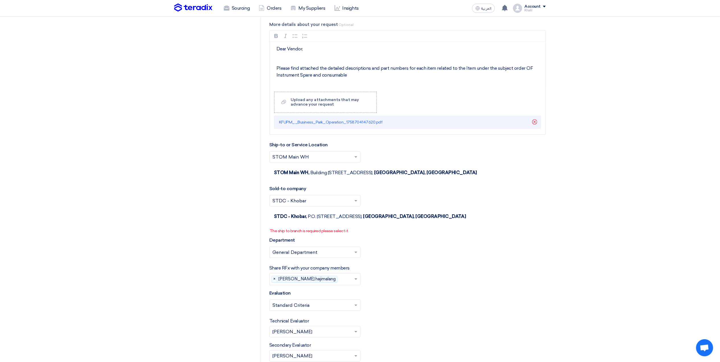
click at [307, 257] on input "text" at bounding box center [312, 252] width 79 height 9
click at [310, 266] on span "General Department" at bounding box center [296, 263] width 46 height 5
click at [329, 234] on p "The ship to branch is required please select it." at bounding box center [408, 231] width 276 height 6
click at [426, 220] on div "STDC - Khobar, P.O. [STREET_ADDRESS], [GEOGRAPHIC_DATA], [GEOGRAPHIC_DATA]" at bounding box center [370, 216] width 192 height 7
click at [377, 244] on div "Department Please select department... × General Department ×" at bounding box center [407, 250] width 276 height 26
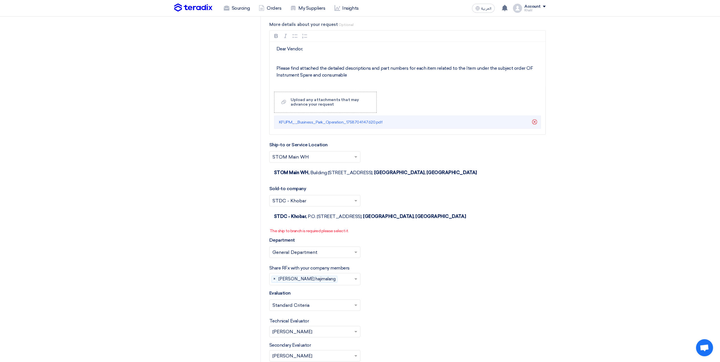
click at [357, 282] on span at bounding box center [356, 279] width 7 height 7
click at [359, 309] on span at bounding box center [356, 305] width 7 height 7
click at [353, 319] on div "Standard Criteria" at bounding box center [315, 316] width 91 height 11
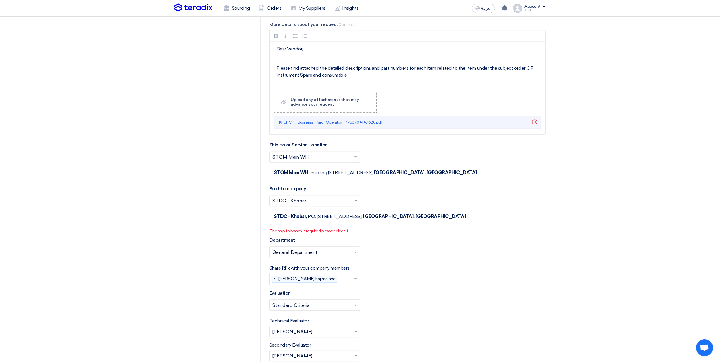
click at [405, 316] on div "Select Evaluation... × Standard Criteria ×" at bounding box center [407, 308] width 276 height 16
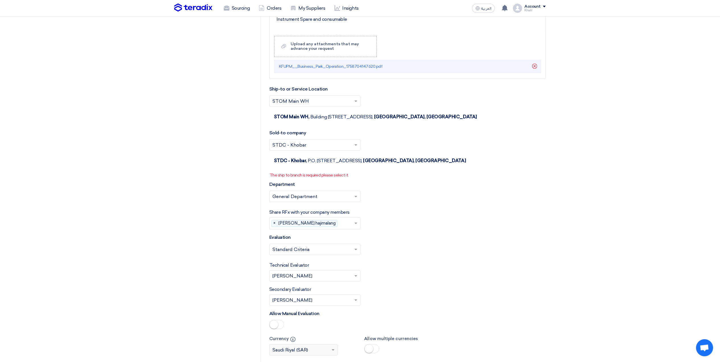
scroll to position [1443, 0]
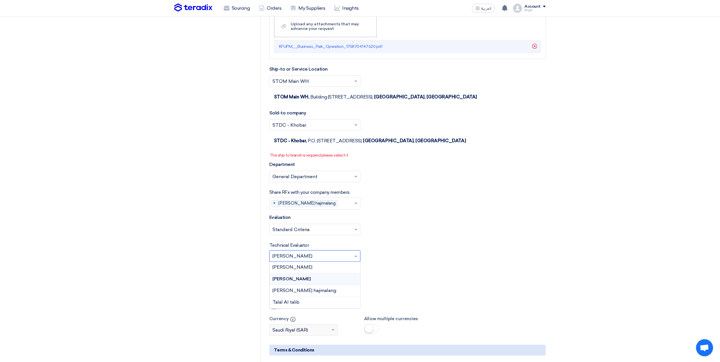
click at [351, 261] on div at bounding box center [315, 255] width 91 height 9
click at [340, 297] on div "[PERSON_NAME] hajimalang" at bounding box center [315, 291] width 91 height 12
click at [453, 280] on div "Secondary Evaluator Please Select RFx secondary evaluator... × [PERSON_NAME] ×" at bounding box center [407, 276] width 276 height 20
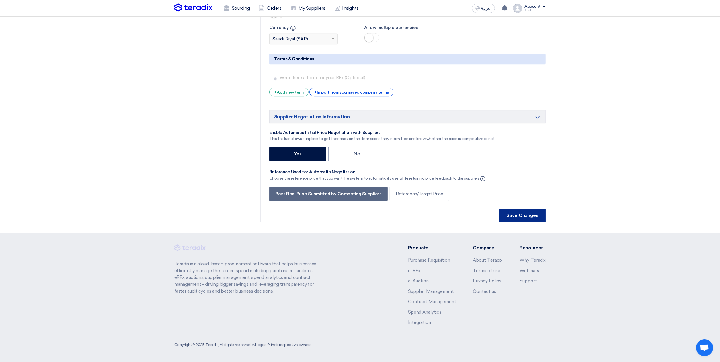
click at [523, 215] on button "Save Changes" at bounding box center [522, 215] width 47 height 13
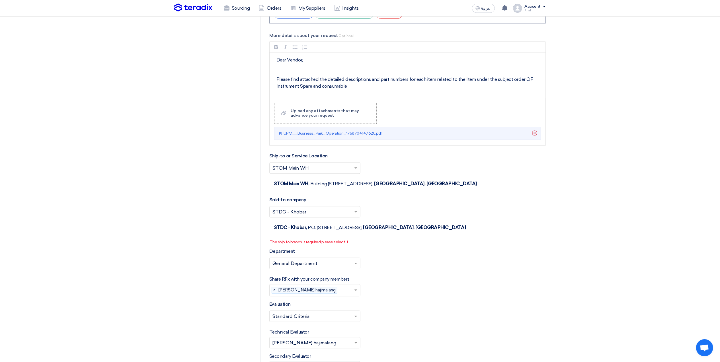
scroll to position [1367, 0]
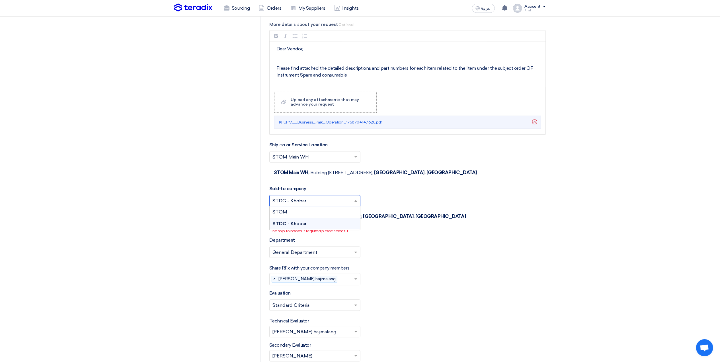
click at [355, 202] on span at bounding box center [356, 200] width 3 height 1
click at [350, 218] on div "STOM" at bounding box center [315, 212] width 91 height 12
click at [415, 245] on div "Department Please select department... × General Department ×" at bounding box center [407, 250] width 276 height 26
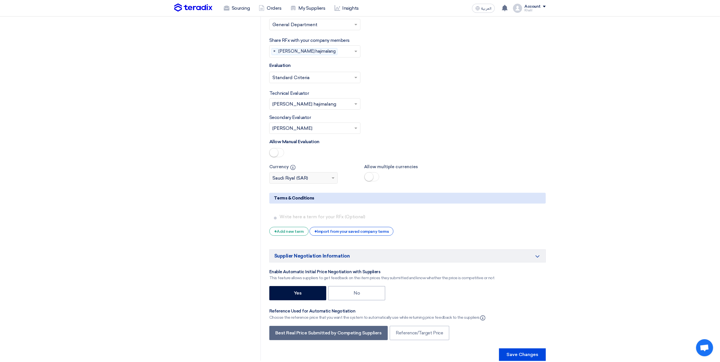
scroll to position [1740, 0]
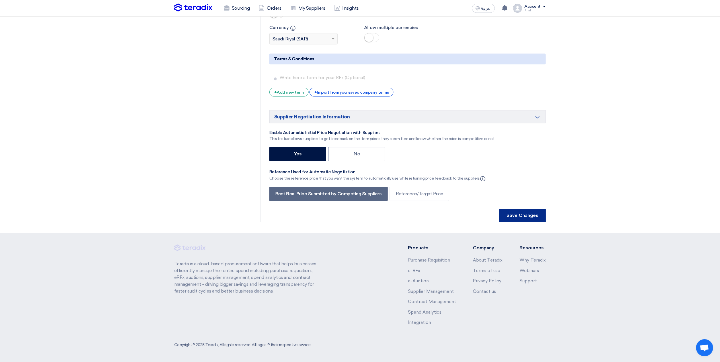
click at [517, 217] on button "Save Changes" at bounding box center [522, 215] width 47 height 13
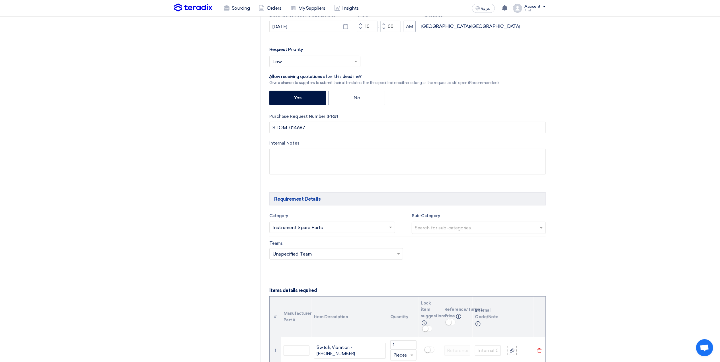
scroll to position [152, 0]
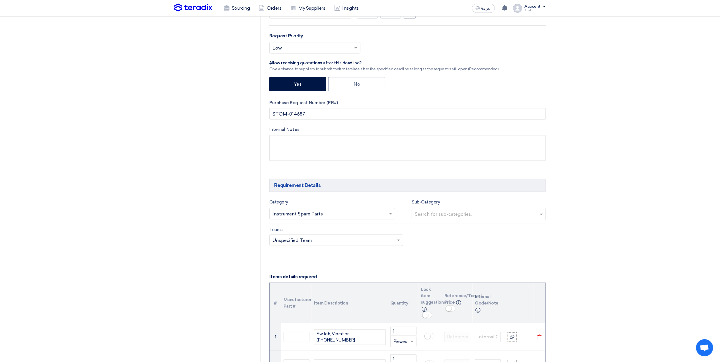
click at [394, 243] on div at bounding box center [337, 239] width 134 height 9
click at [381, 252] on div "Recommended Teams" at bounding box center [337, 251] width 134 height 11
click at [381, 265] on div "Unspecified Team" at bounding box center [337, 262] width 134 height 11
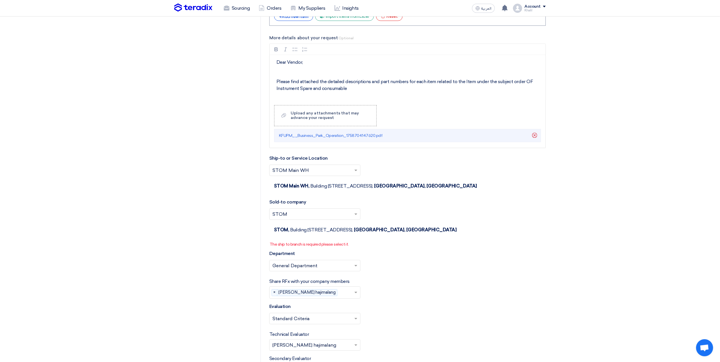
scroll to position [1367, 0]
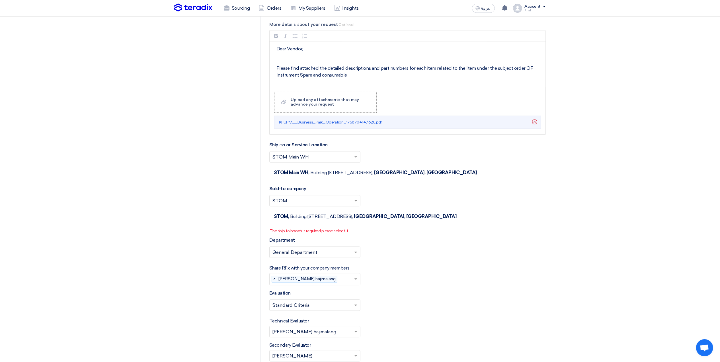
click at [359, 256] on span at bounding box center [356, 252] width 7 height 7
click at [394, 274] on div "Share RFx with your company members Please select company members... × [PERSON_…" at bounding box center [407, 275] width 276 height 21
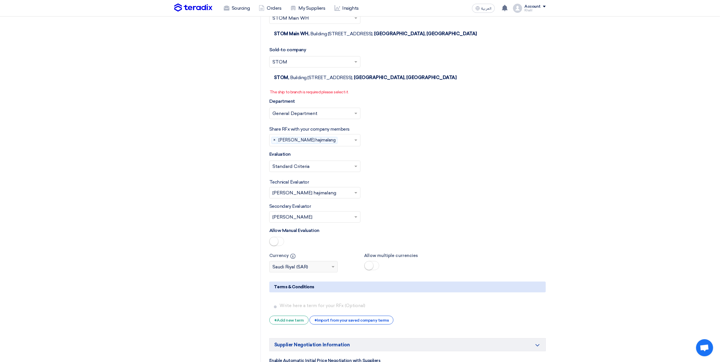
scroll to position [1519, 0]
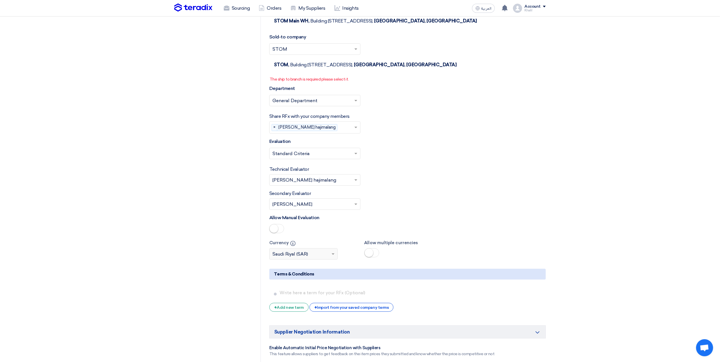
click at [274, 233] on small at bounding box center [274, 228] width 9 height 9
click at [427, 233] on div "Allow Manual Evaluation" at bounding box center [407, 224] width 276 height 21
click at [355, 205] on span at bounding box center [356, 204] width 3 height 1
click at [356, 205] on span at bounding box center [356, 204] width 3 height 1
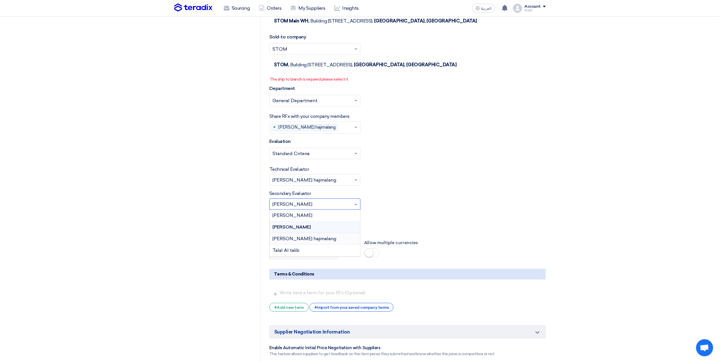
click at [347, 241] on div "[PERSON_NAME] hajimalang" at bounding box center [315, 239] width 91 height 12
click at [398, 227] on div "Allow Manual Evaluation" at bounding box center [407, 224] width 276 height 21
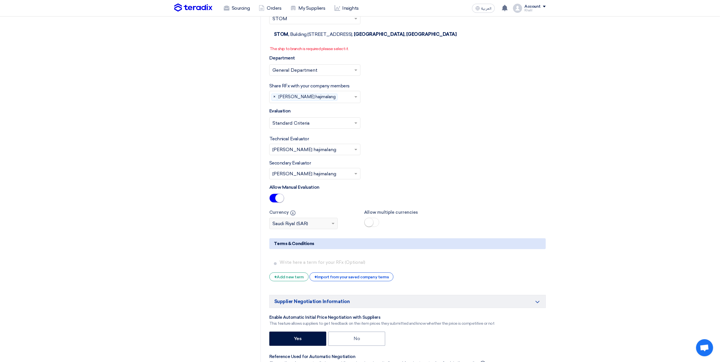
scroll to position [1740, 0]
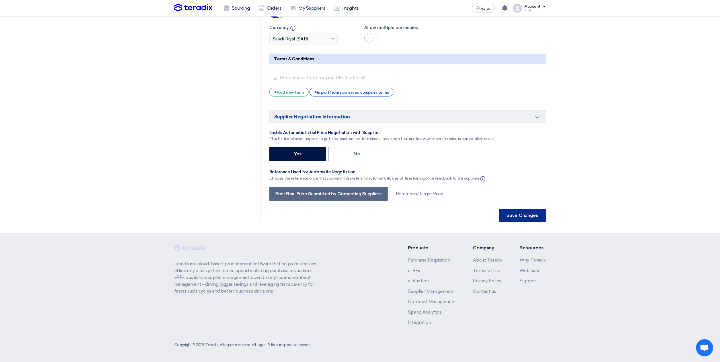
click at [521, 217] on button "Save Changes" at bounding box center [522, 215] width 47 height 13
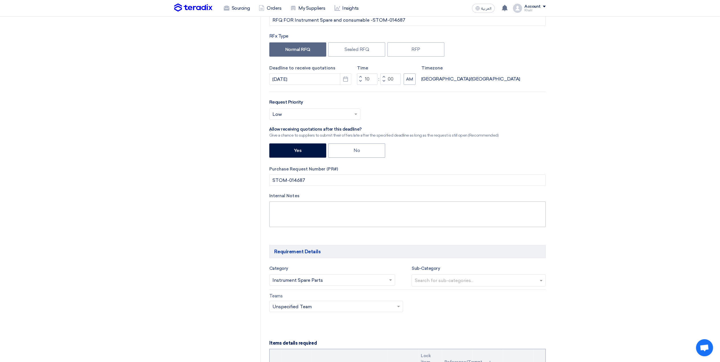
scroll to position [123, 0]
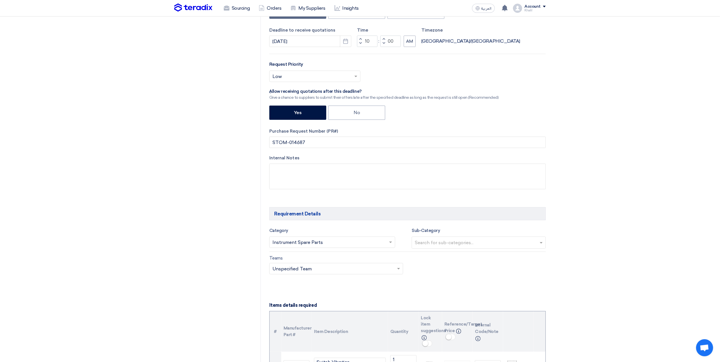
click at [449, 246] on input "text" at bounding box center [479, 243] width 129 height 9
type input "d"
drag, startPoint x: 421, startPoint y: 243, endPoint x: 400, endPoint y: 243, distance: 21.4
click at [400, 243] on div "Category Search for services... × Instrument Spare Parts × Sub-Category Search …" at bounding box center [407, 238] width 285 height 22
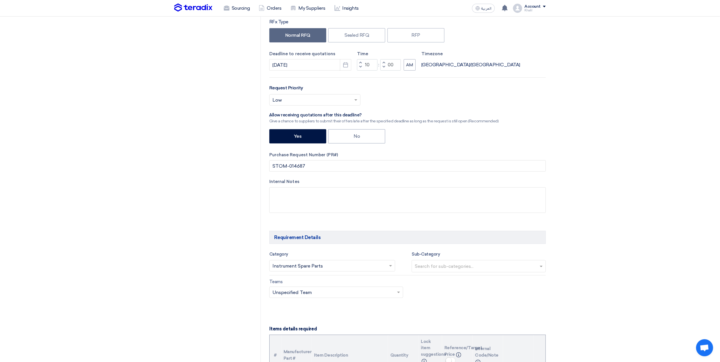
scroll to position [85, 0]
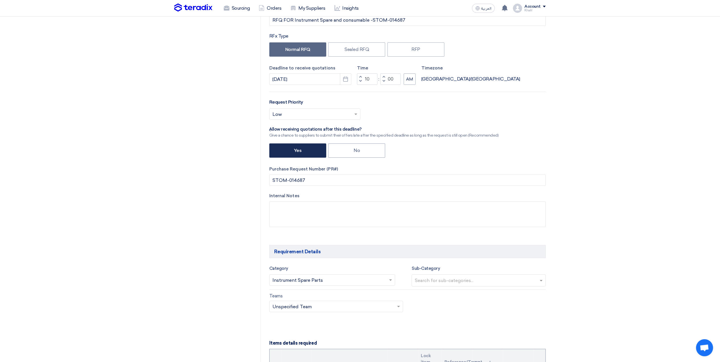
click at [303, 149] on label "Yes" at bounding box center [297, 151] width 57 height 14
click at [298, 149] on input "Yes" at bounding box center [296, 150] width 4 height 4
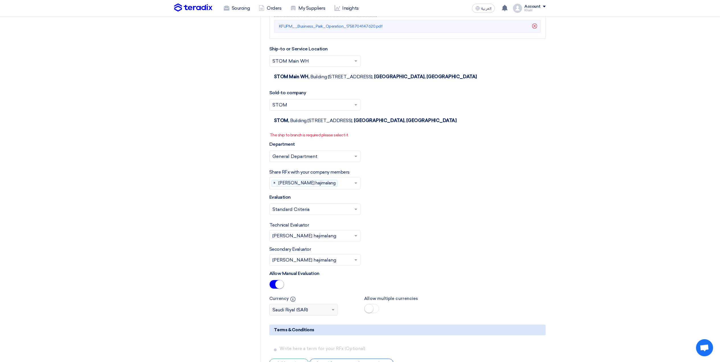
scroll to position [1481, 0]
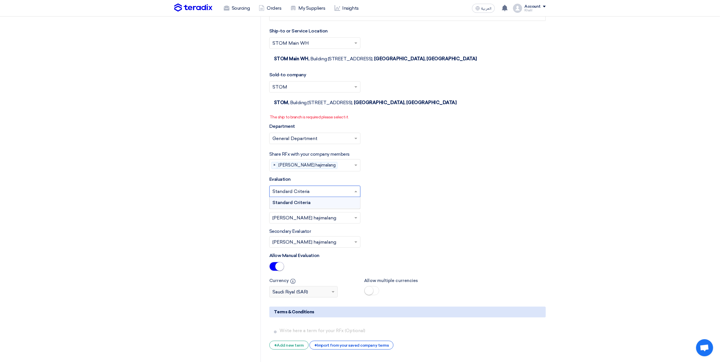
click at [317, 195] on input "text" at bounding box center [312, 191] width 79 height 9
drag, startPoint x: 317, startPoint y: 211, endPoint x: 321, endPoint y: 215, distance: 5.6
click at [317, 208] on div "Standard Criteria" at bounding box center [315, 202] width 91 height 11
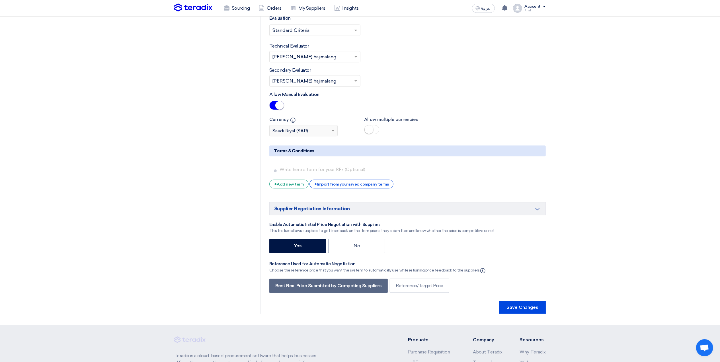
scroll to position [1670, 0]
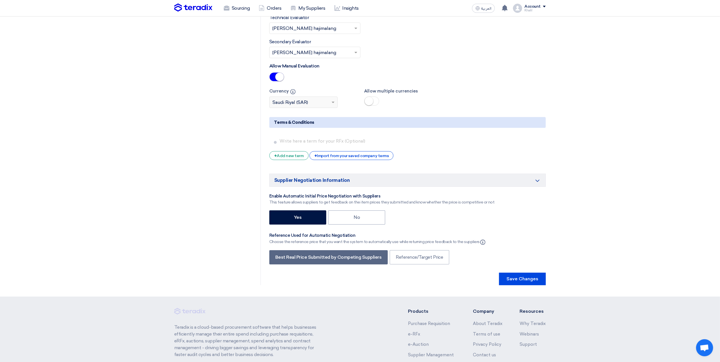
click at [368, 105] on small at bounding box center [369, 101] width 9 height 9
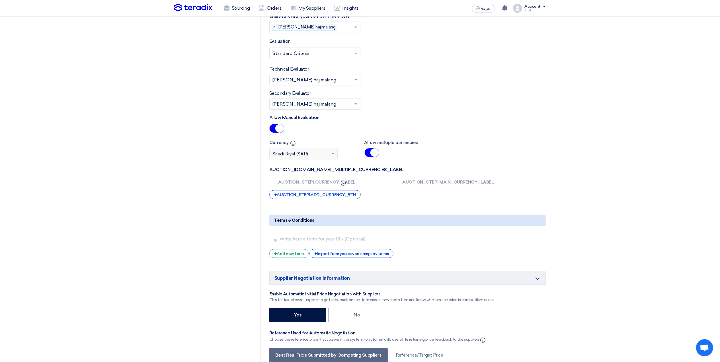
scroll to position [1595, 0]
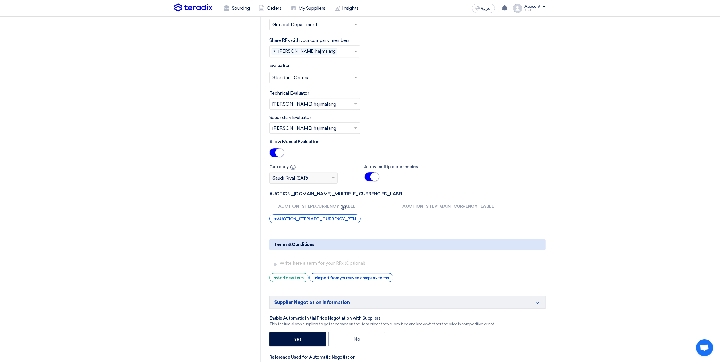
click at [374, 181] on small at bounding box center [374, 177] width 9 height 9
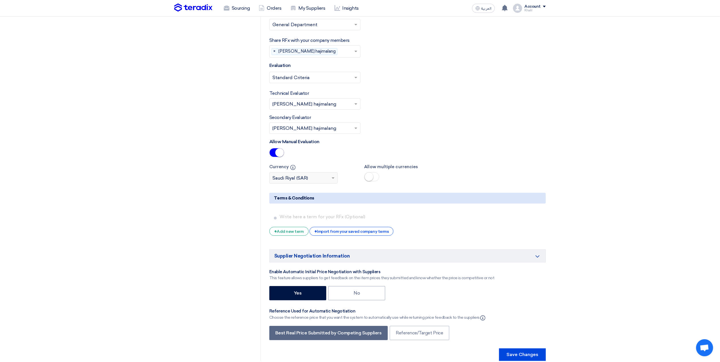
click at [374, 181] on span at bounding box center [371, 176] width 15 height 9
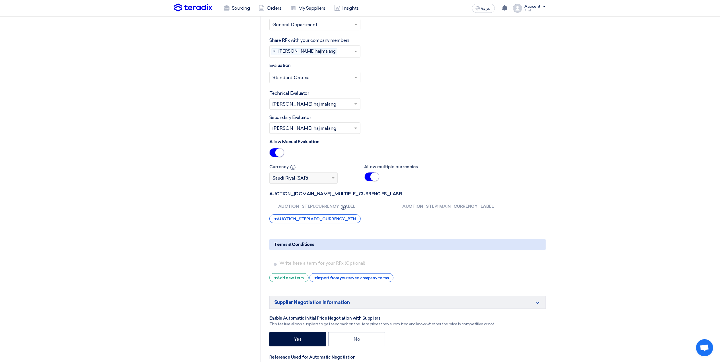
click at [374, 181] on small at bounding box center [374, 177] width 9 height 9
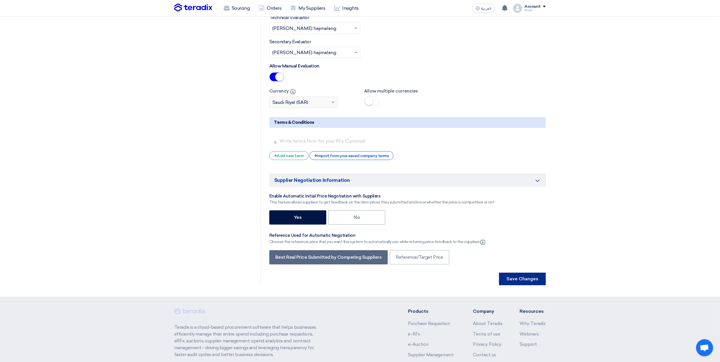
click at [525, 284] on button "Save Changes" at bounding box center [522, 279] width 47 height 13
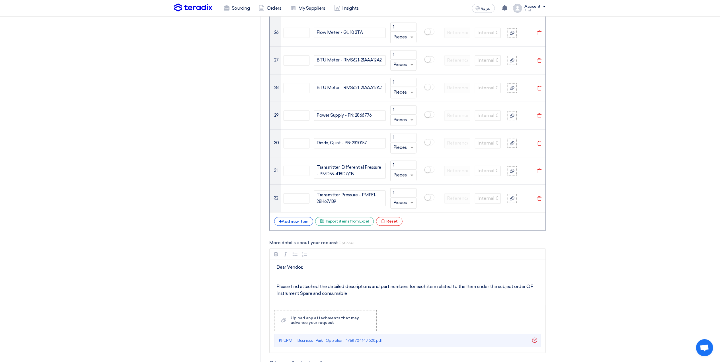
scroll to position [1414, 0]
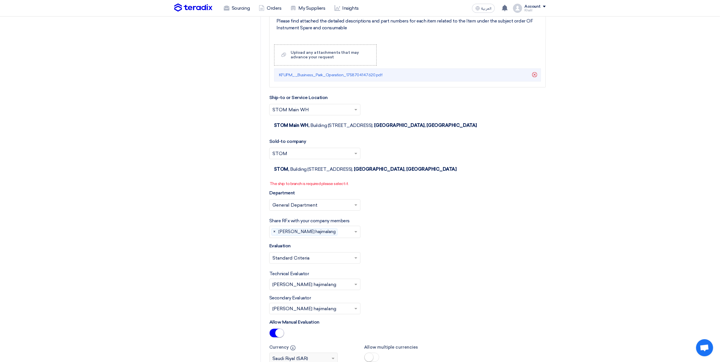
click at [296, 179] on div "Select sold-to company... × STOM × [GEOGRAPHIC_DATA], [STREET_ADDRESS], [GEOGRA…" at bounding box center [407, 164] width 276 height 32
click at [357, 157] on span at bounding box center [356, 153] width 7 height 7
click at [345, 178] on div "STDC - Khobar" at bounding box center [315, 176] width 91 height 11
click at [423, 194] on div "Ship-to or Service Location Select ship-to or service location... × STOM Main W…" at bounding box center [407, 154] width 276 height 121
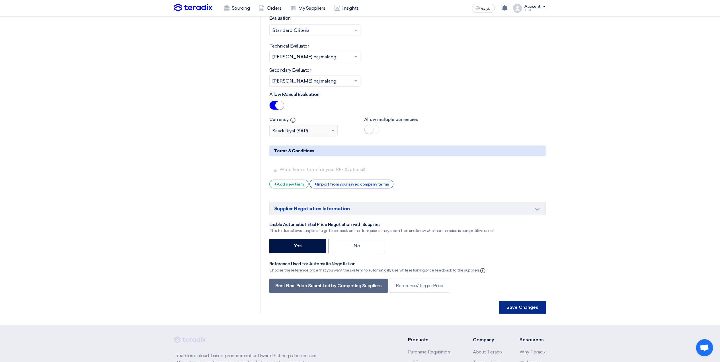
click at [519, 314] on button "Save Changes" at bounding box center [522, 307] width 47 height 13
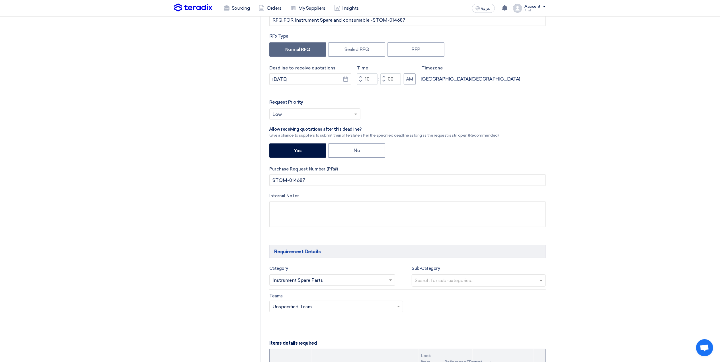
click at [443, 282] on input "text" at bounding box center [479, 280] width 129 height 9
click at [541, 284] on input "text" at bounding box center [479, 280] width 129 height 9
drag, startPoint x: 465, startPoint y: 313, endPoint x: 460, endPoint y: 313, distance: 4.8
click at [465, 313] on div "Teams Teams.. × Unspecified Team ×" at bounding box center [407, 306] width 285 height 27
click at [398, 310] on span at bounding box center [399, 306] width 7 height 7
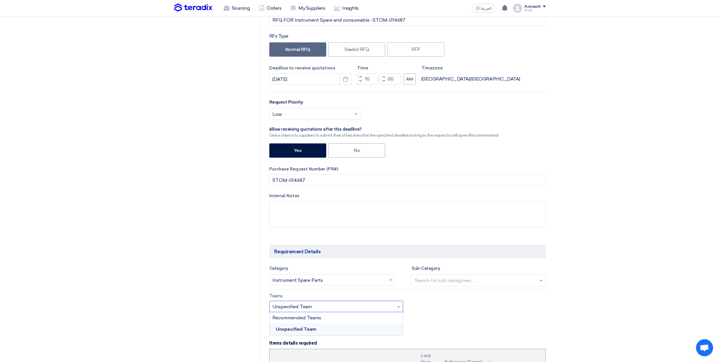
click at [387, 327] on div "Unspecified Team" at bounding box center [337, 329] width 134 height 11
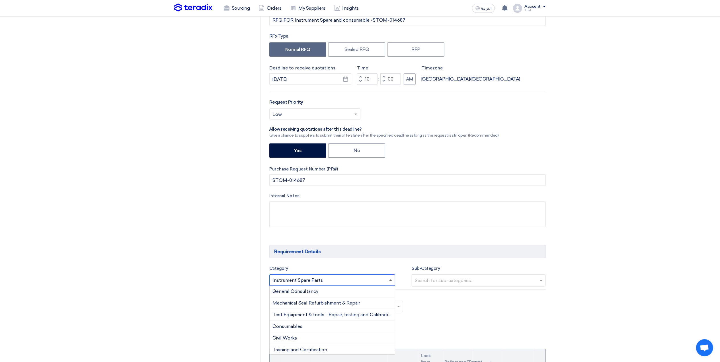
click at [391, 280] on span at bounding box center [390, 280] width 3 height 1
click at [472, 310] on div "Teams Teams.. × Unspecified Team ×" at bounding box center [407, 306] width 285 height 27
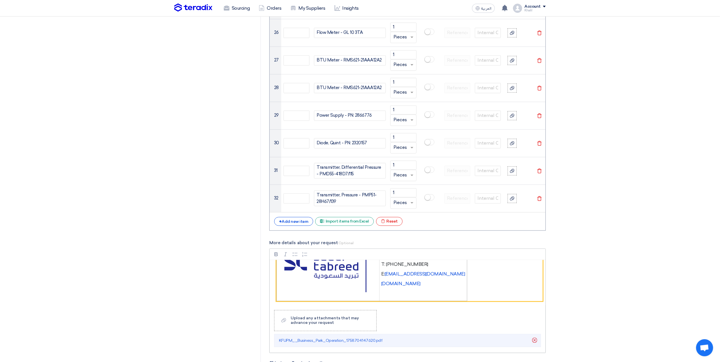
scroll to position [1376, 0]
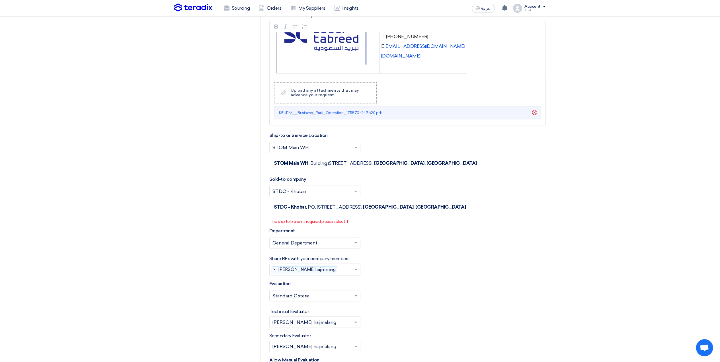
click at [357, 210] on span "P.O. [STREET_ADDRESS]," at bounding box center [335, 206] width 54 height 5
drag, startPoint x: 322, startPoint y: 214, endPoint x: 318, endPoint y: 214, distance: 4.0
click at [322, 210] on span "P.O. [STREET_ADDRESS]," at bounding box center [335, 206] width 54 height 5
click at [304, 210] on span "STDC - Khobar," at bounding box center [290, 206] width 33 height 5
click at [296, 196] on input "text" at bounding box center [312, 191] width 79 height 9
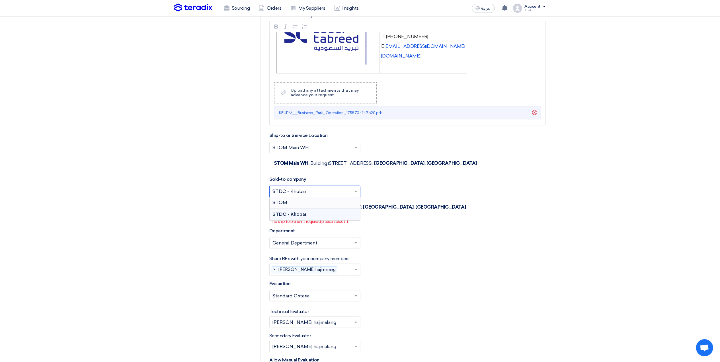
click at [294, 209] on div "STOM" at bounding box center [315, 203] width 91 height 12
click at [413, 236] on div "Department Please select department... × General Department ×" at bounding box center [407, 241] width 276 height 26
click at [355, 151] on span at bounding box center [356, 147] width 7 height 7
click at [348, 163] on div "STOM Main WH" at bounding box center [315, 158] width 91 height 11
click at [390, 209] on div "Select sold-to company... × STOM × [GEOGRAPHIC_DATA], [STREET_ADDRESS], [GEOGRA…" at bounding box center [407, 202] width 276 height 32
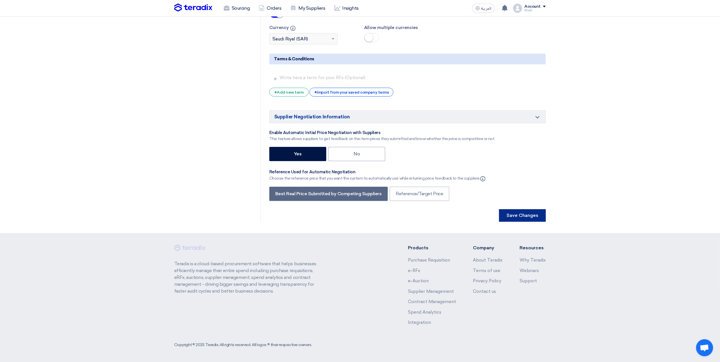
click at [519, 216] on button "Save Changes" at bounding box center [522, 215] width 47 height 13
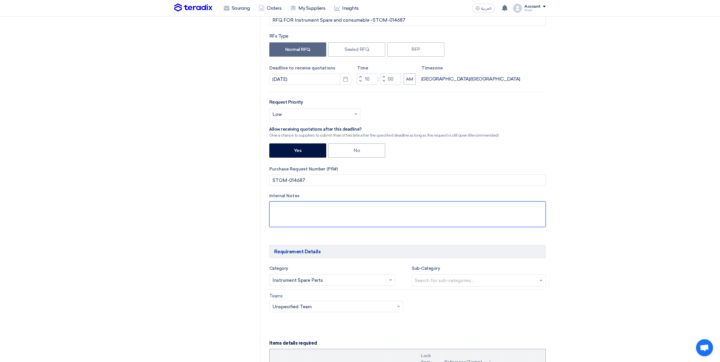
click at [389, 203] on textarea at bounding box center [407, 215] width 276 height 26
type textarea "d"
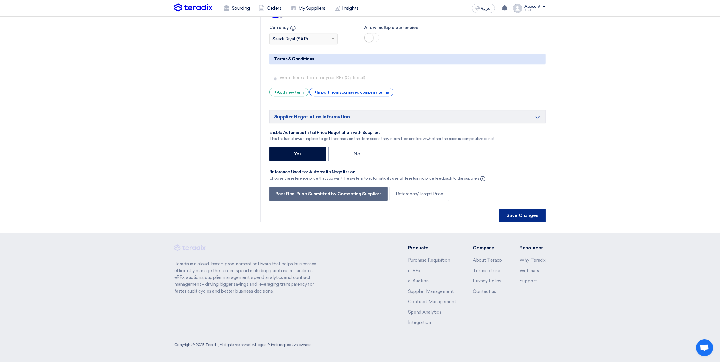
click at [517, 213] on button "Save Changes" at bounding box center [522, 215] width 47 height 13
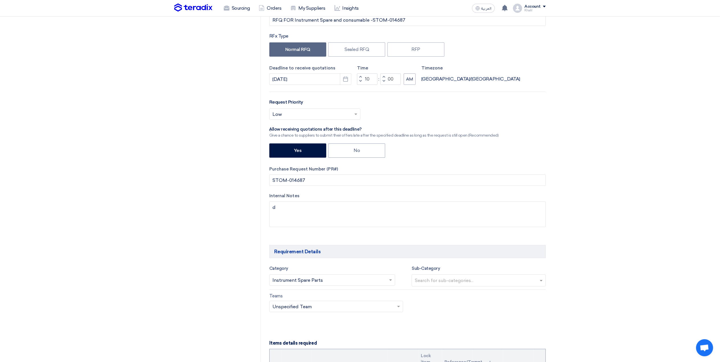
click at [480, 277] on div at bounding box center [476, 281] width 124 height 10
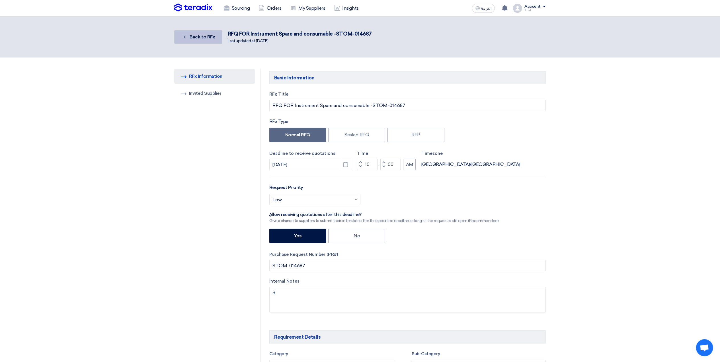
click at [208, 35] on span "Back to RFx" at bounding box center [202, 36] width 25 height 5
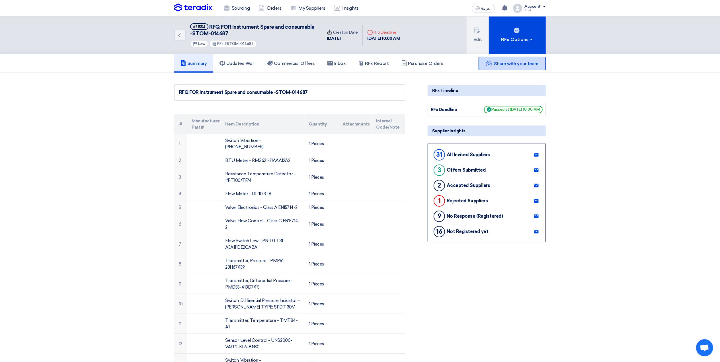
click at [504, 66] on div "Share with your team" at bounding box center [512, 64] width 67 height 14
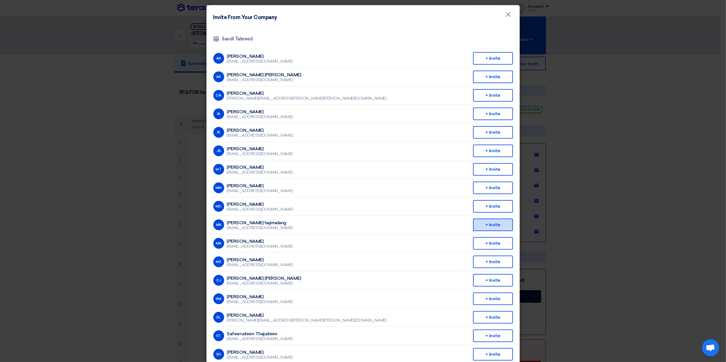
click at [497, 221] on div "+ Invite" at bounding box center [493, 225] width 40 height 13
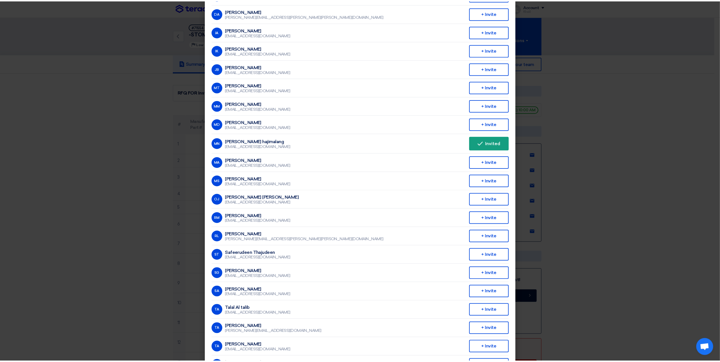
scroll to position [103, 0]
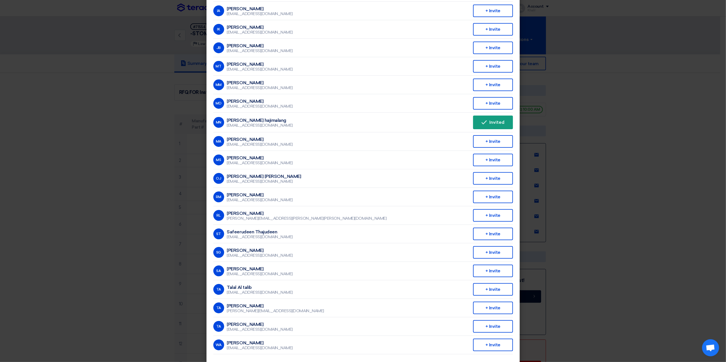
click at [651, 240] on modal-container "Invite From Your Company × Company Team Saudi Tabreed AK [PERSON_NAME] [EMAIL_A…" at bounding box center [363, 181] width 726 height 362
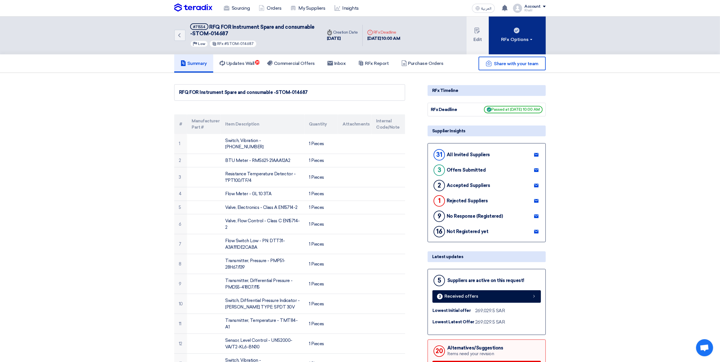
click at [531, 42] on div "RFx Options" at bounding box center [517, 39] width 32 height 7
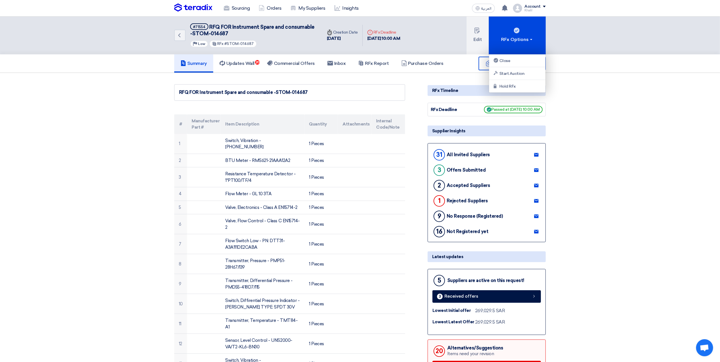
click at [222, 29] on span "RFQ FOR Instrument Spare and consumable -STOM-014687" at bounding box center [252, 30] width 124 height 13
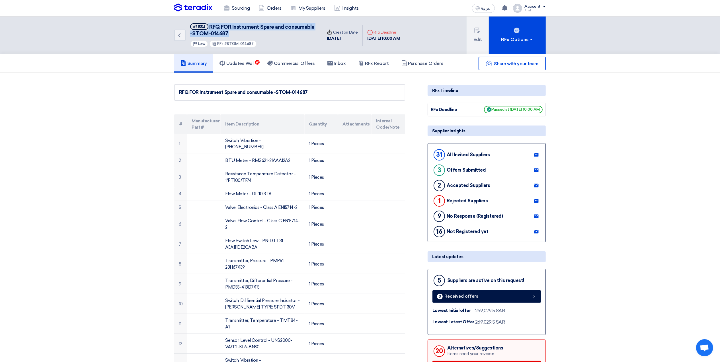
click at [222, 29] on span "RFQ FOR Instrument Spare and consumable -STOM-014687" at bounding box center [252, 30] width 124 height 13
copy div "RFQ FOR Instrument Spare and consumable -STOM-014687"
click at [293, 64] on h5 "Commercial Offers" at bounding box center [291, 64] width 48 height 6
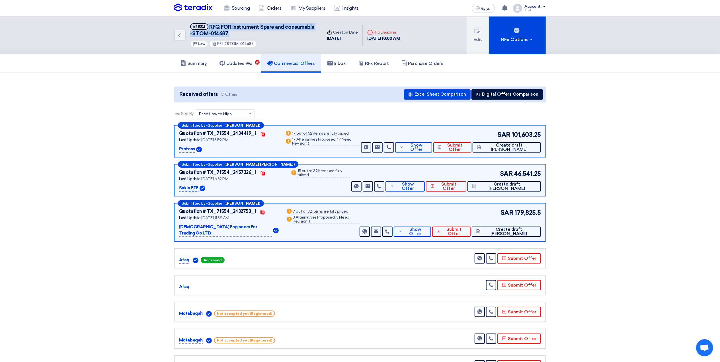
click at [235, 64] on h5 "Updates Wall 20" at bounding box center [237, 64] width 35 height 6
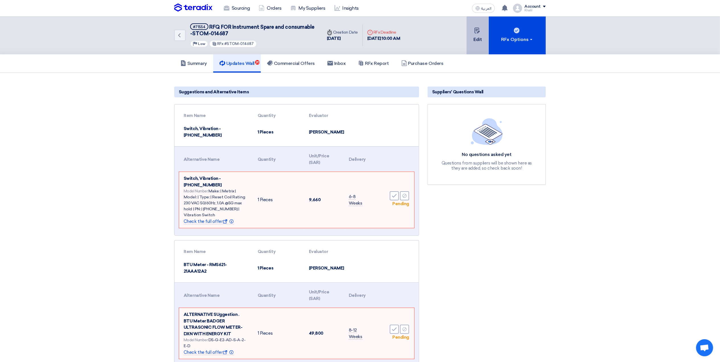
click at [476, 42] on button "Edit" at bounding box center [478, 36] width 22 height 38
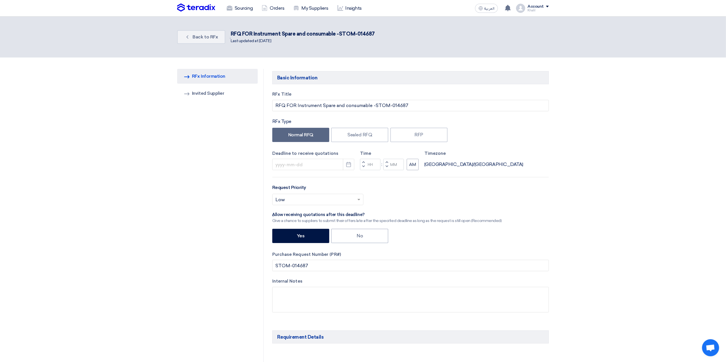
type input "[DATE]"
type input "10"
type input "00"
click at [343, 165] on icon "Pick a date" at bounding box center [346, 165] width 6 height 6
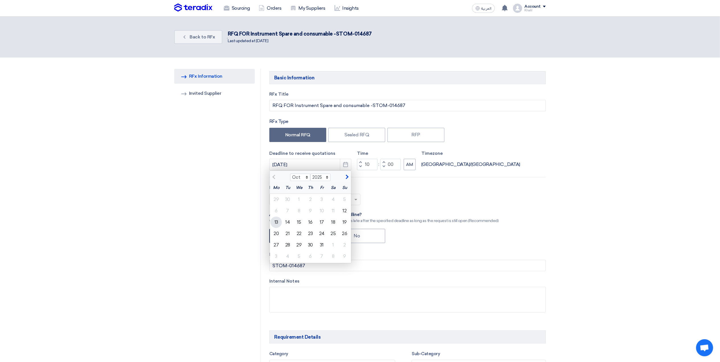
click at [277, 221] on div "13" at bounding box center [276, 222] width 11 height 11
type input "[DATE]"
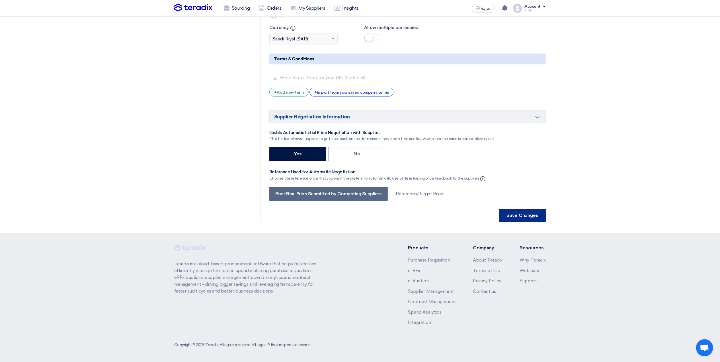
click at [520, 218] on button "Save Changes" at bounding box center [522, 215] width 47 height 13
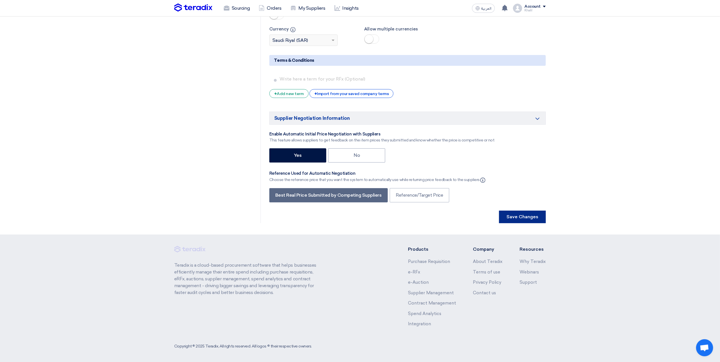
scroll to position [85, 0]
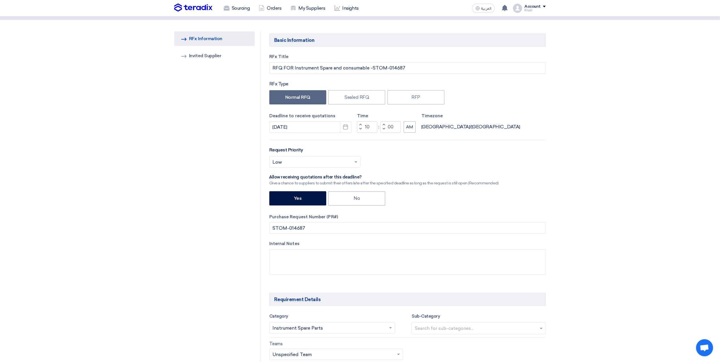
scroll to position [0, 0]
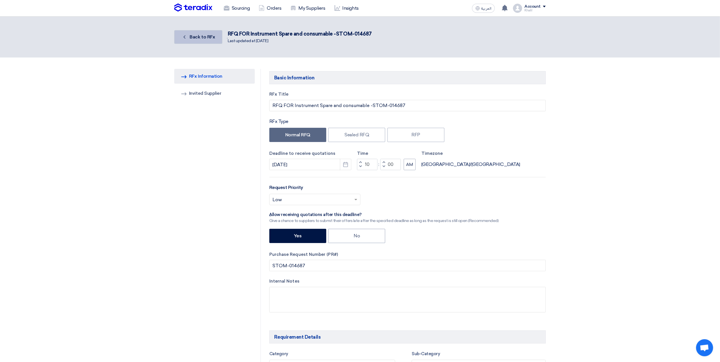
click at [211, 37] on span "Back to RFx" at bounding box center [202, 36] width 25 height 5
type input "[DATE]"
type input "10"
type input "00"
click at [203, 38] on span "Back to RFx" at bounding box center [202, 36] width 25 height 5
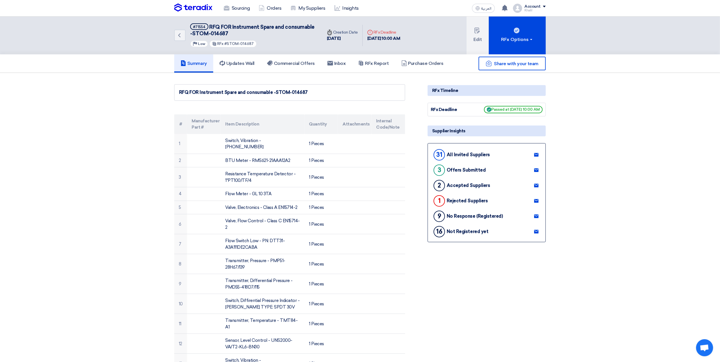
click at [194, 64] on h5 "Summary" at bounding box center [194, 64] width 26 height 6
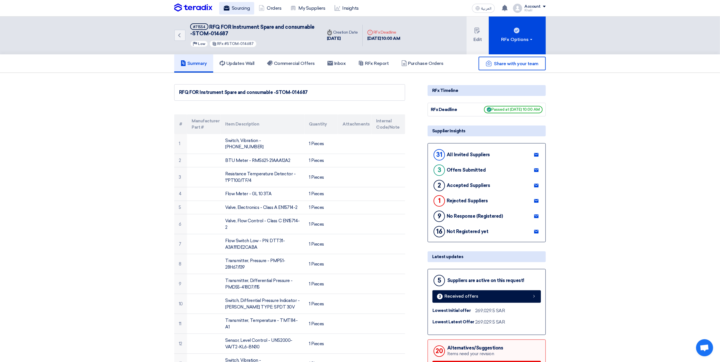
click at [234, 9] on link "Sourcing" at bounding box center [236, 8] width 35 height 13
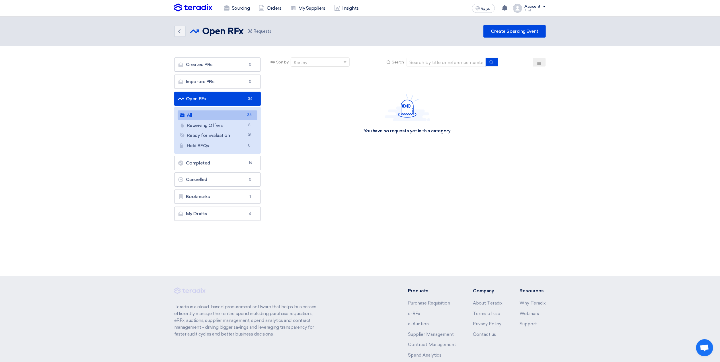
click at [235, 114] on link "All All 36" at bounding box center [218, 115] width 80 height 10
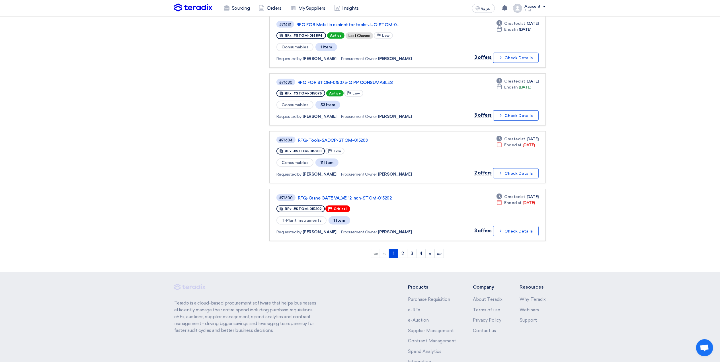
scroll to position [432, 0]
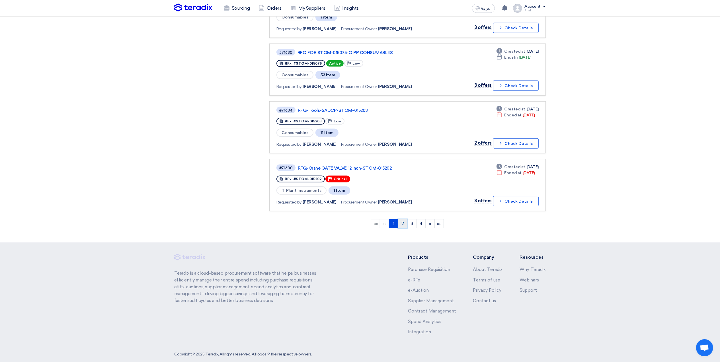
click at [406, 219] on link "2" at bounding box center [402, 223] width 9 height 9
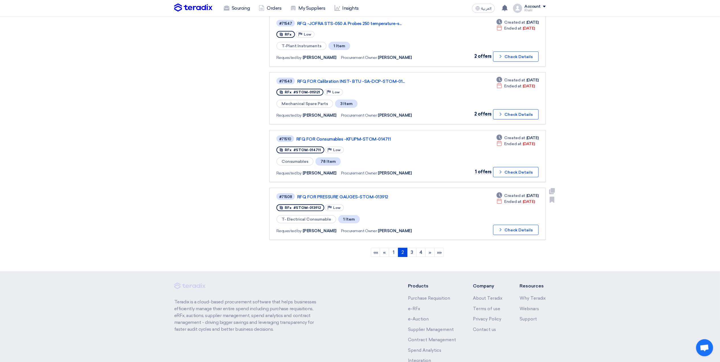
scroll to position [417, 0]
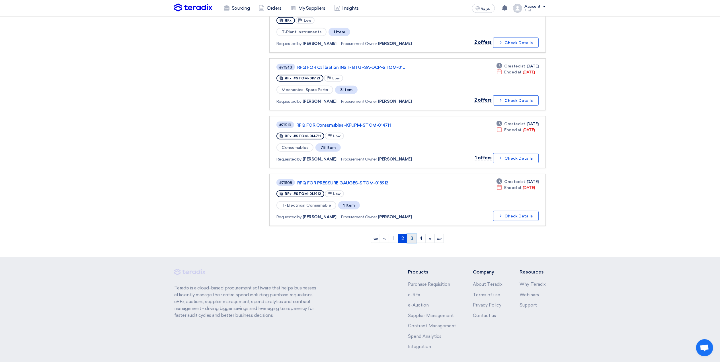
click at [410, 234] on link "3" at bounding box center [411, 238] width 9 height 9
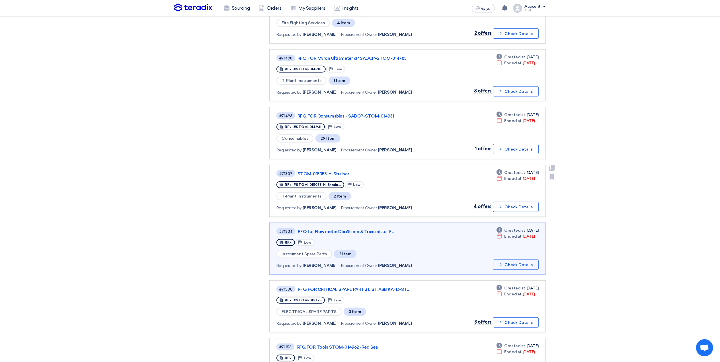
scroll to position [266, 0]
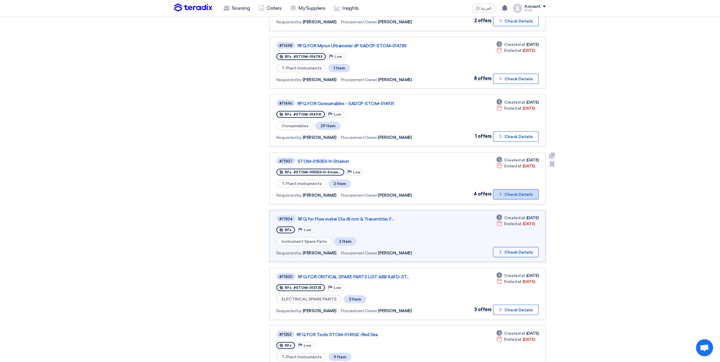
click at [503, 192] on icon "Check details" at bounding box center [500, 194] width 5 height 5
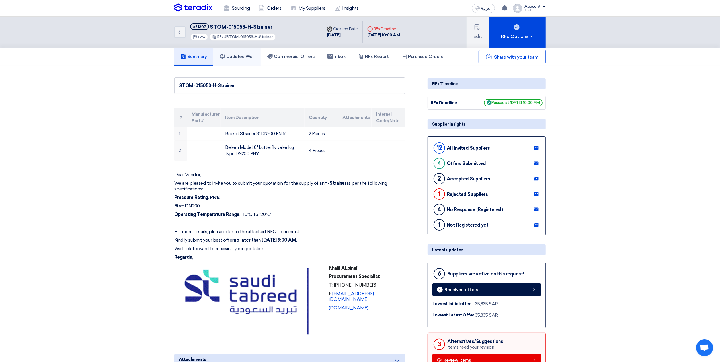
click at [236, 55] on h5 "Updates Wall" at bounding box center [237, 57] width 35 height 6
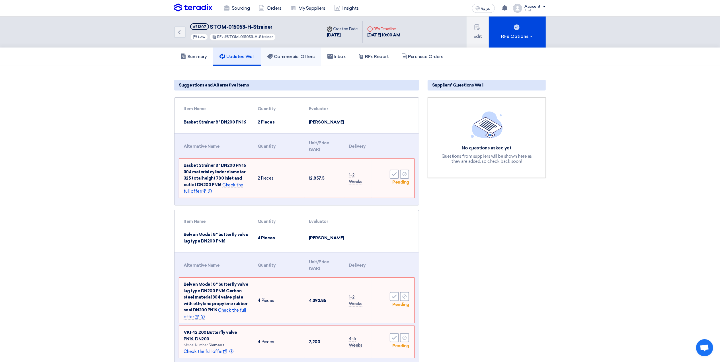
click at [283, 55] on h5 "Commercial Offers" at bounding box center [291, 57] width 48 height 6
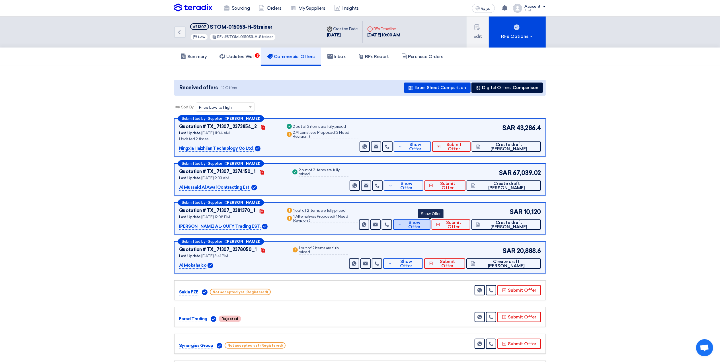
click at [422, 227] on button "Show Offer" at bounding box center [412, 225] width 38 height 10
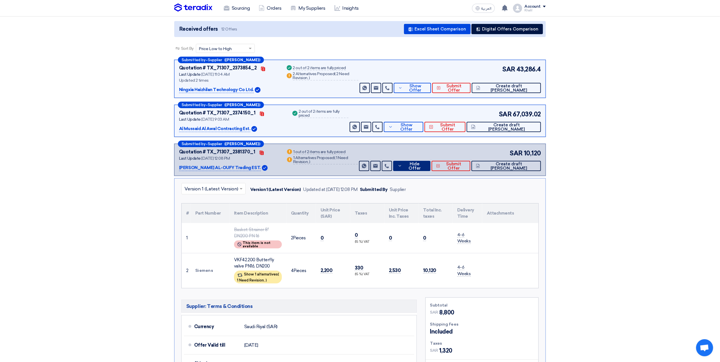
scroll to position [76, 0]
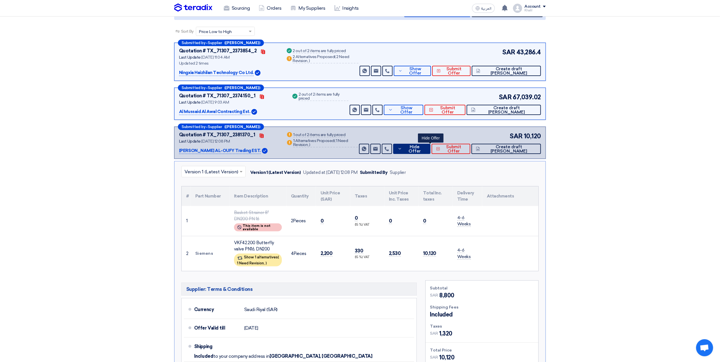
click at [426, 148] on span "Hide Offer" at bounding box center [414, 149] width 22 height 9
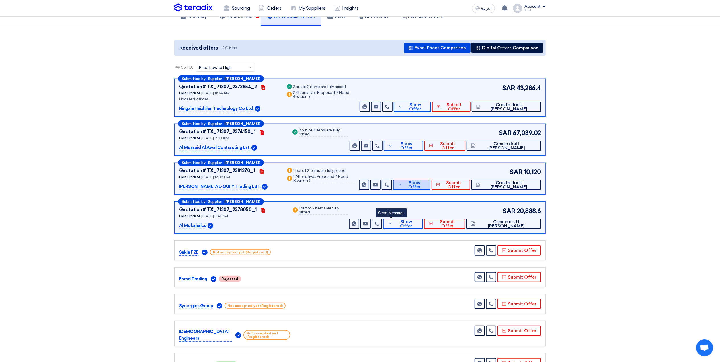
scroll to position [0, 0]
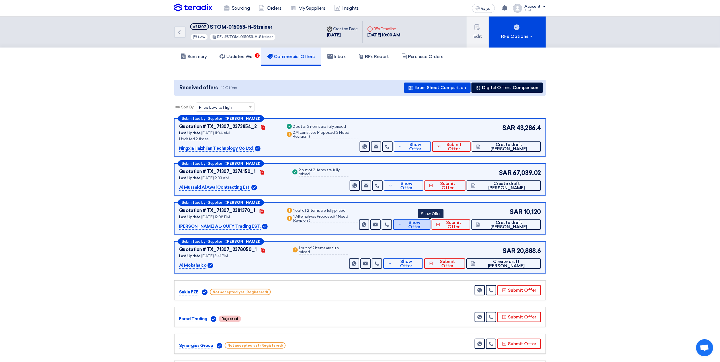
click at [421, 223] on button "Show Offer" at bounding box center [412, 225] width 38 height 10
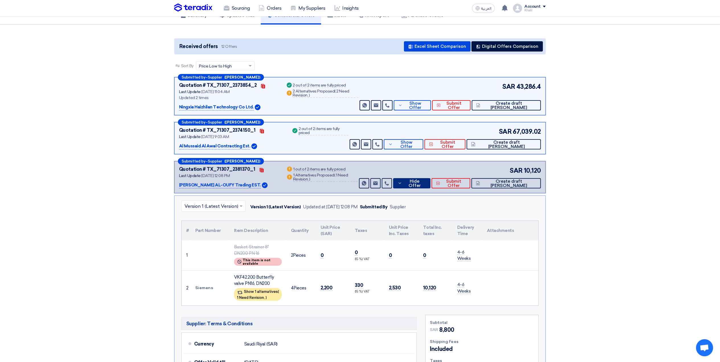
scroll to position [38, 0]
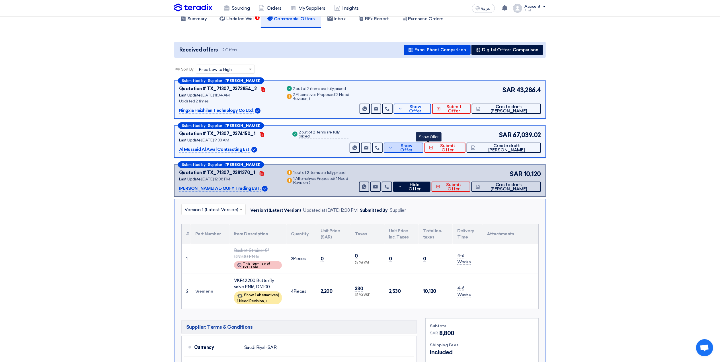
click at [419, 148] on button "Show Offer" at bounding box center [404, 148] width 40 height 10
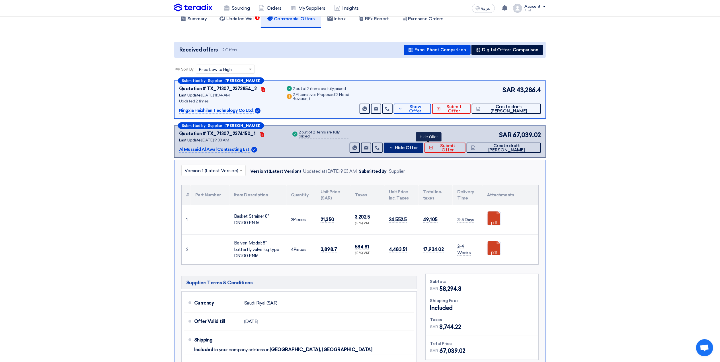
click at [420, 148] on button "Hide Offer" at bounding box center [404, 148] width 40 height 10
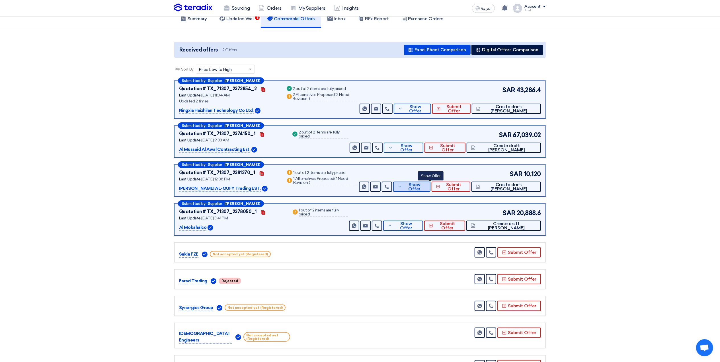
click at [415, 185] on button "Show Offer" at bounding box center [412, 187] width 38 height 10
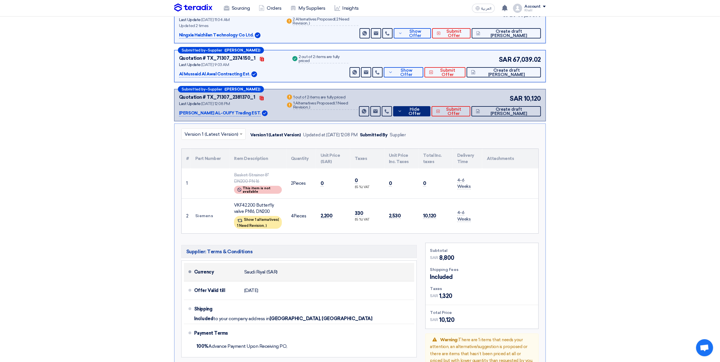
scroll to position [114, 0]
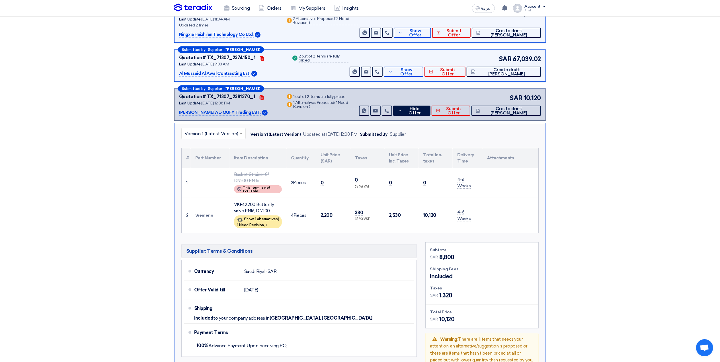
drag, startPoint x: 234, startPoint y: 204, endPoint x: 274, endPoint y: 208, distance: 40.9
click at [274, 208] on td "VKF42.200 Butterfly valve PN16, DN200 Show 1 alternatives ( 1 Need Revision, )" at bounding box center [258, 215] width 57 height 35
drag, startPoint x: 274, startPoint y: 208, endPoint x: 278, endPoint y: 219, distance: 10.8
click at [278, 219] on div "Show 1 alternatives ( 1 Need Revision, )" at bounding box center [258, 222] width 48 height 13
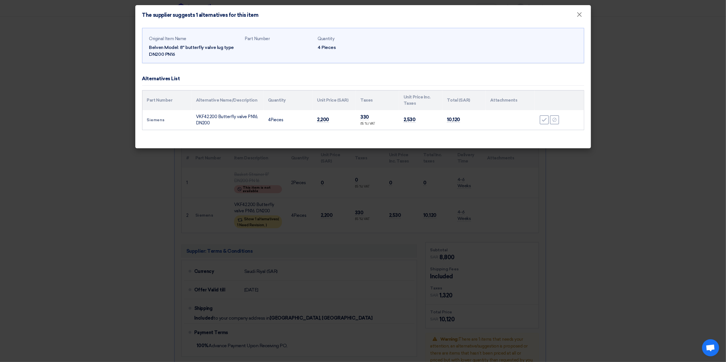
click at [669, 243] on modal-container "The supplier suggests 1 alternatives for this item × Original Item Name Belven …" at bounding box center [363, 181] width 726 height 362
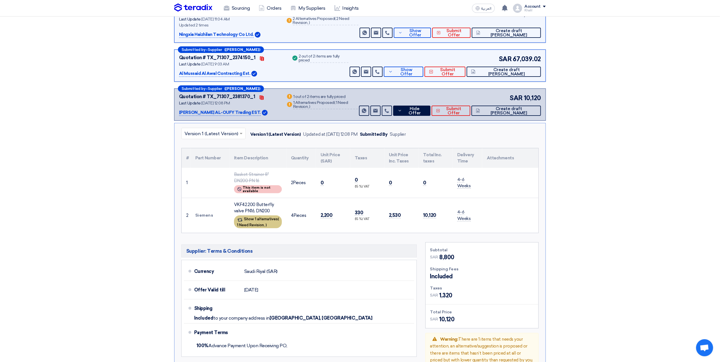
click at [270, 223] on div "Show 1 alternatives ( 1 Need Revision, )" at bounding box center [258, 222] width 48 height 13
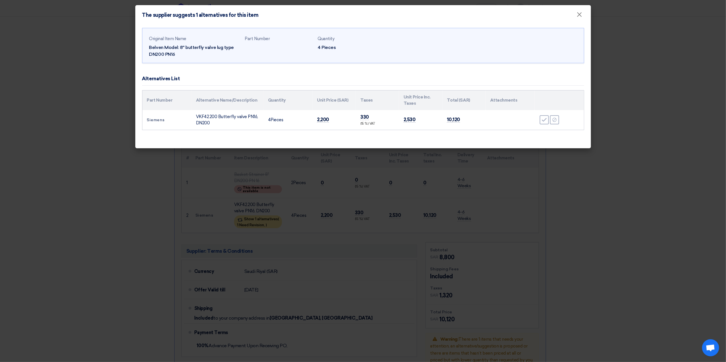
click at [655, 151] on modal-container "The supplier suggests 1 alternatives for this item × Original Item Name Belven …" at bounding box center [363, 181] width 726 height 362
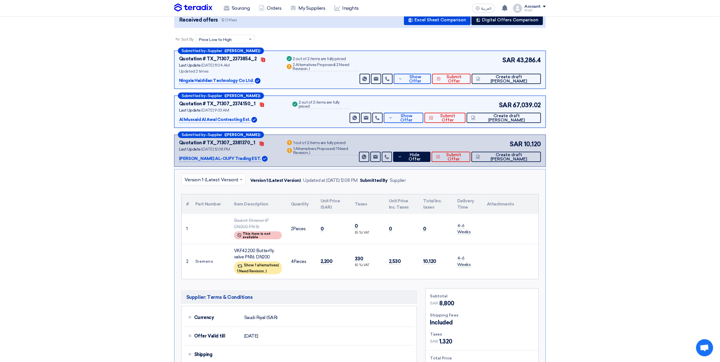
scroll to position [0, 0]
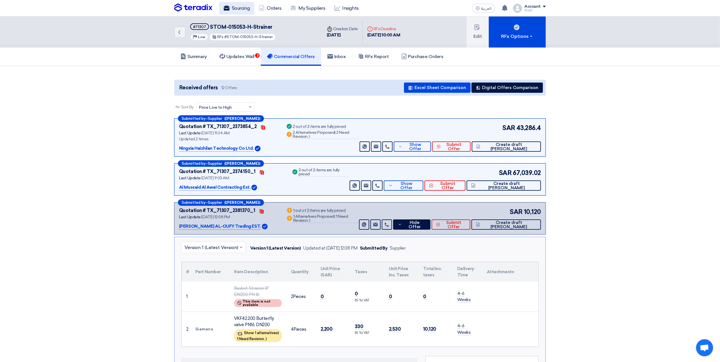
click at [241, 8] on link "Sourcing" at bounding box center [236, 8] width 35 height 13
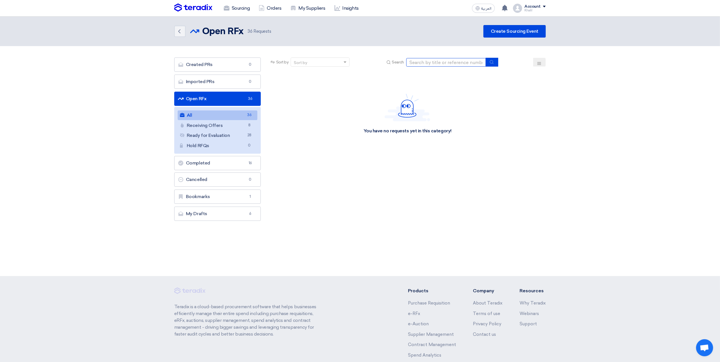
click at [425, 60] on input at bounding box center [446, 62] width 80 height 9
paste input "STOM-015113"
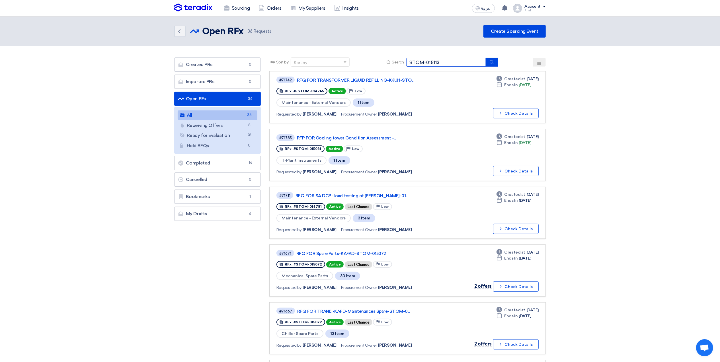
type input "STOM-015113"
click at [493, 61] on use "submit" at bounding box center [492, 62] width 4 height 4
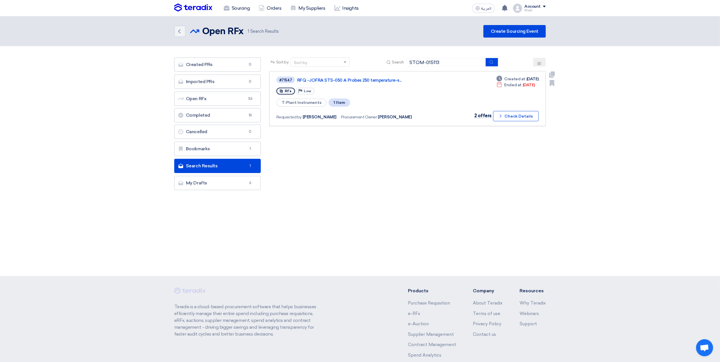
click at [505, 118] on button "Check details Check Details" at bounding box center [516, 116] width 46 height 10
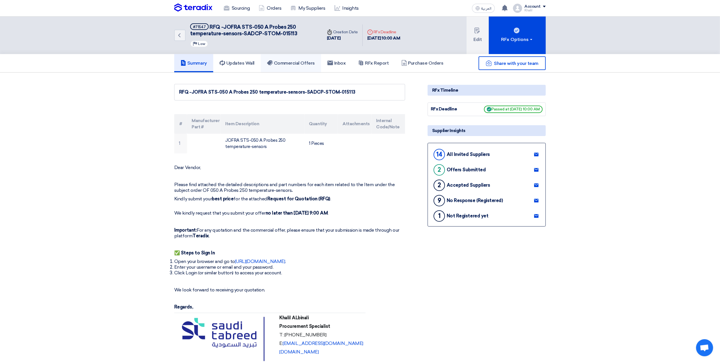
click at [282, 63] on h5 "Commercial Offers" at bounding box center [291, 63] width 48 height 6
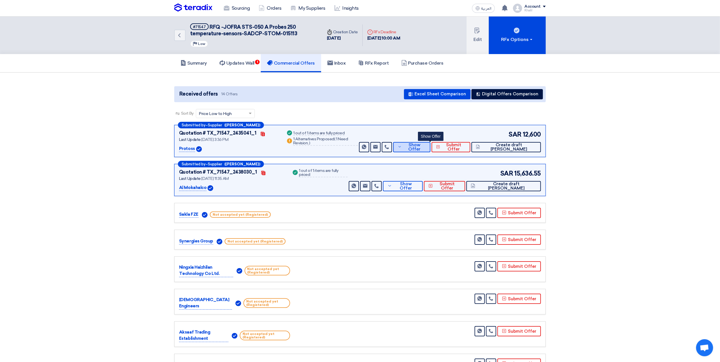
click at [426, 146] on span "Show Offer" at bounding box center [414, 147] width 23 height 9
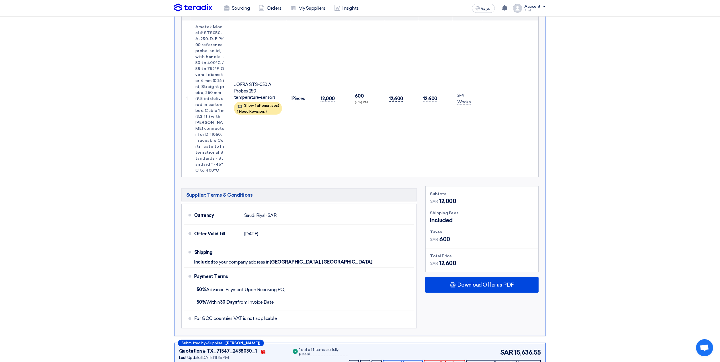
scroll to position [76, 0]
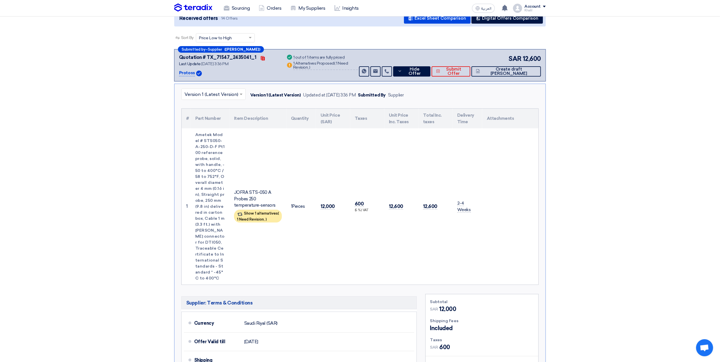
drag, startPoint x: 176, startPoint y: 72, endPoint x: 195, endPoint y: 72, distance: 19.6
click at [195, 72] on div "Submitted by – Supplier ([PERSON_NAME]) Quotation # TX_71547_2435041_1 Contacts…" at bounding box center [360, 65] width 372 height 32
copy div "Protoss"
